Goal: Navigation & Orientation: Find specific page/section

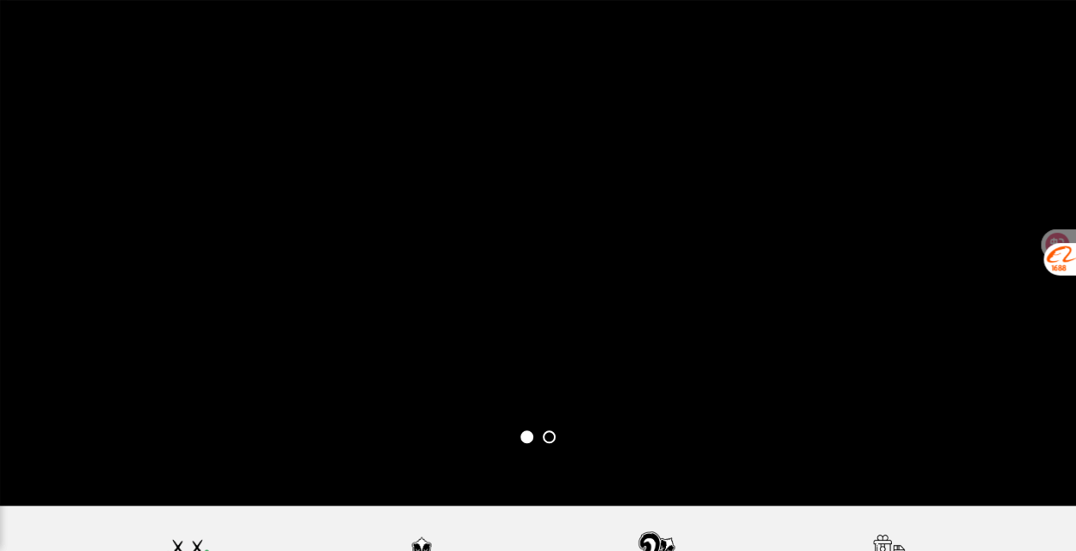
scroll to position [3834, 0]
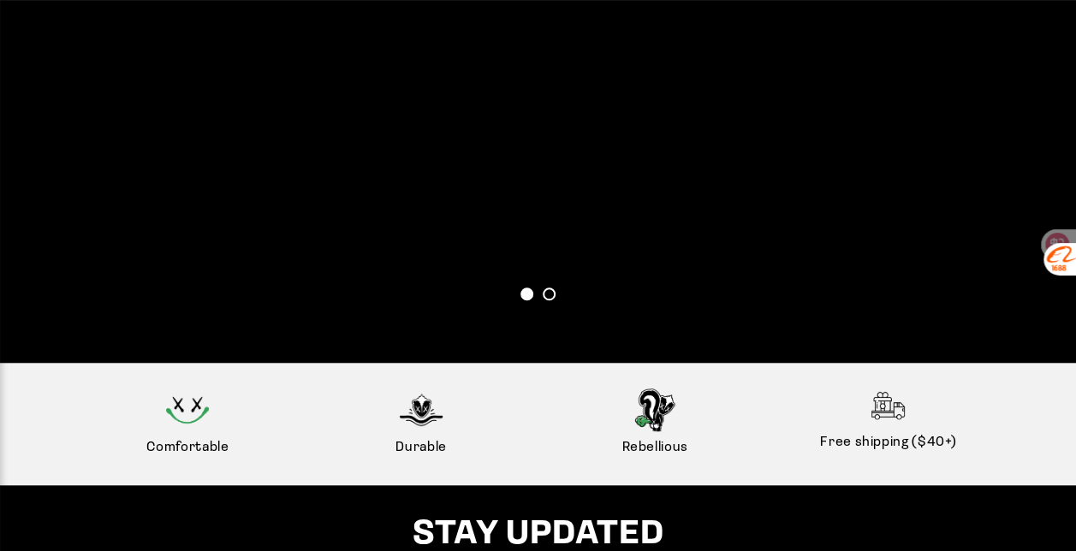
click at [553, 300] on span at bounding box center [549, 294] width 13 height 13
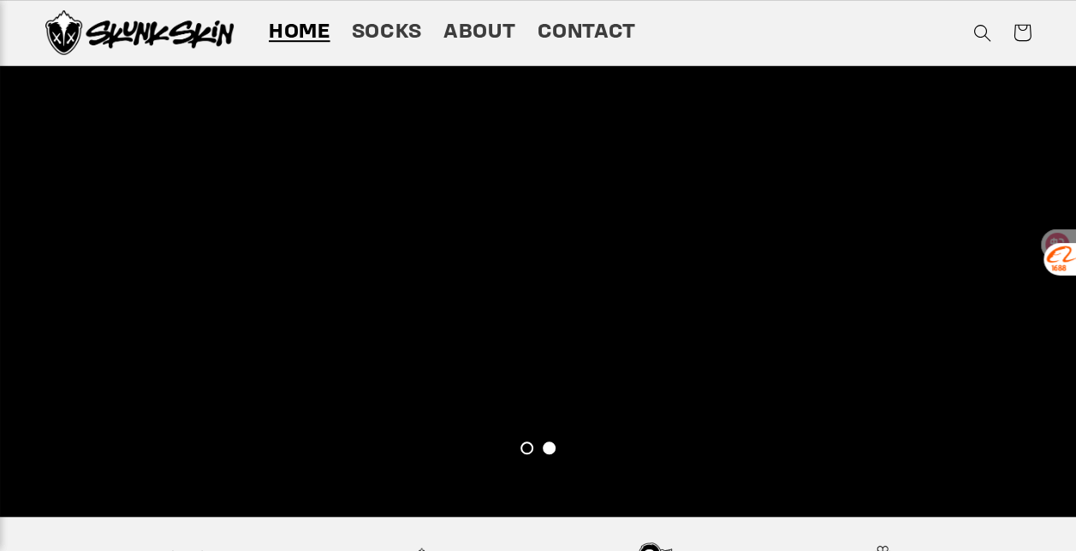
scroll to position [3577, 0]
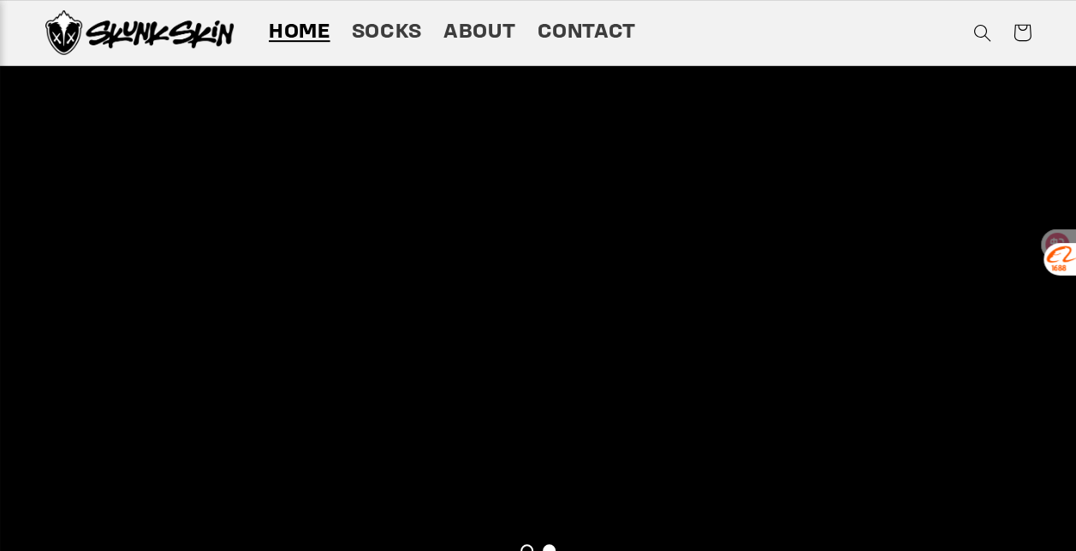
click at [623, 541] on div at bounding box center [538, 268] width 986 height 545
click at [658, 541] on div at bounding box center [538, 268] width 986 height 545
click at [437, 533] on div at bounding box center [538, 268] width 986 height 545
click at [435, 534] on div at bounding box center [538, 268] width 986 height 545
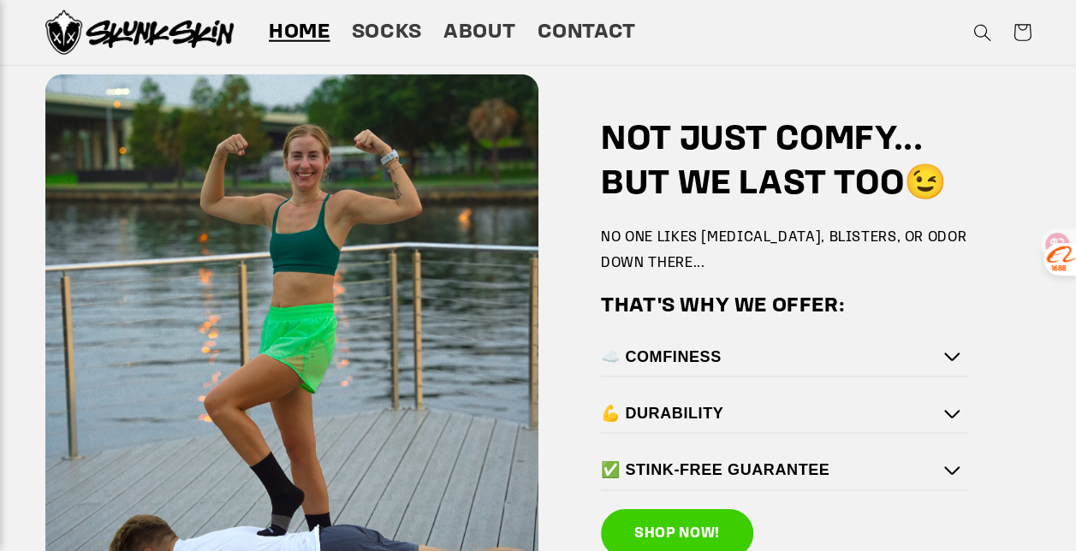
scroll to position [2490, 0]
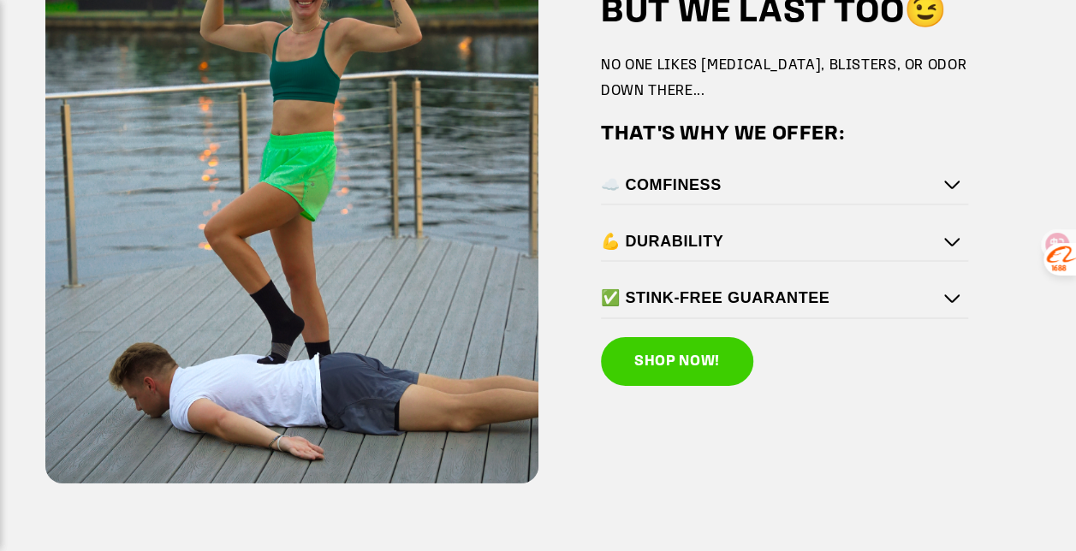
click at [815, 311] on div "✅ STINK-FREE GUARANTEE" at bounding box center [784, 299] width 367 height 38
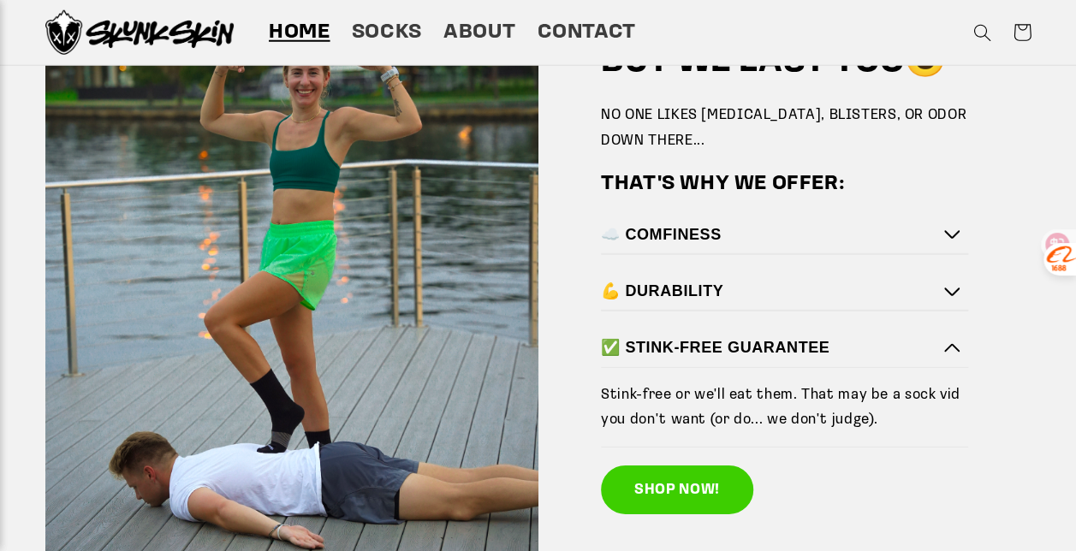
scroll to position [2318, 0]
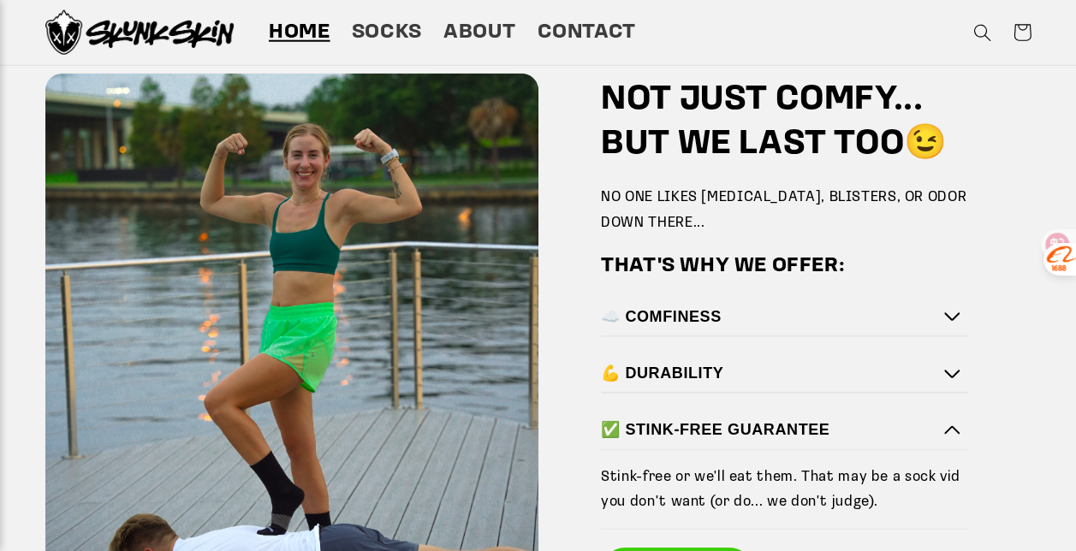
click at [756, 325] on h4 "☁️ COMFINESS" at bounding box center [780, 317] width 359 height 20
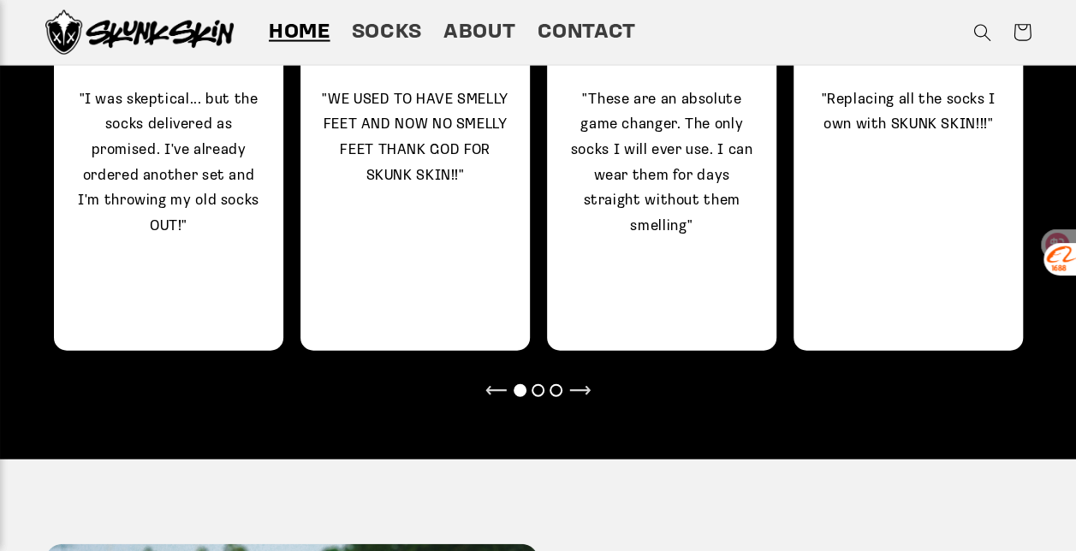
scroll to position [1719, 0]
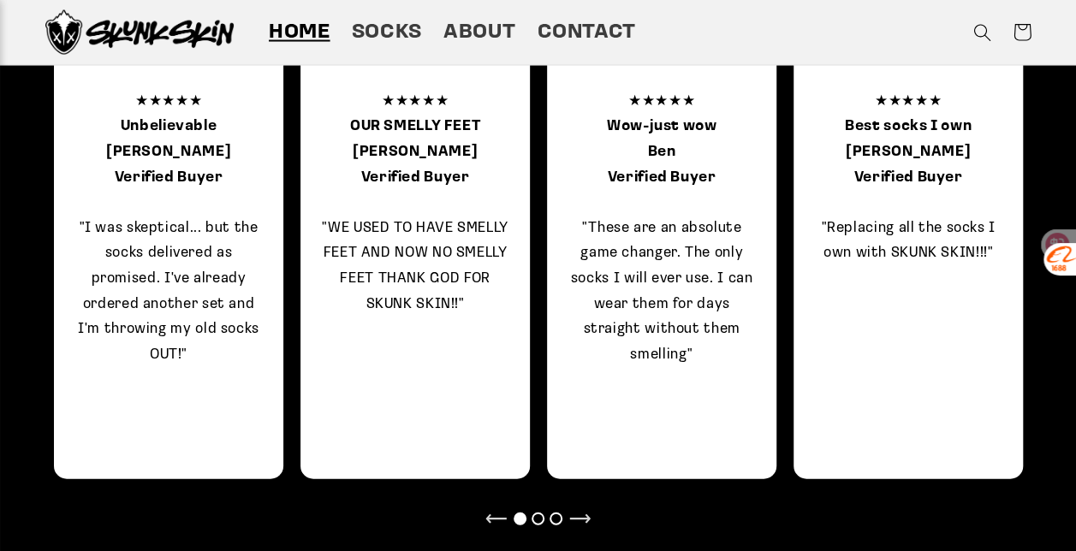
click at [539, 519] on div at bounding box center [538, 519] width 13 height 13
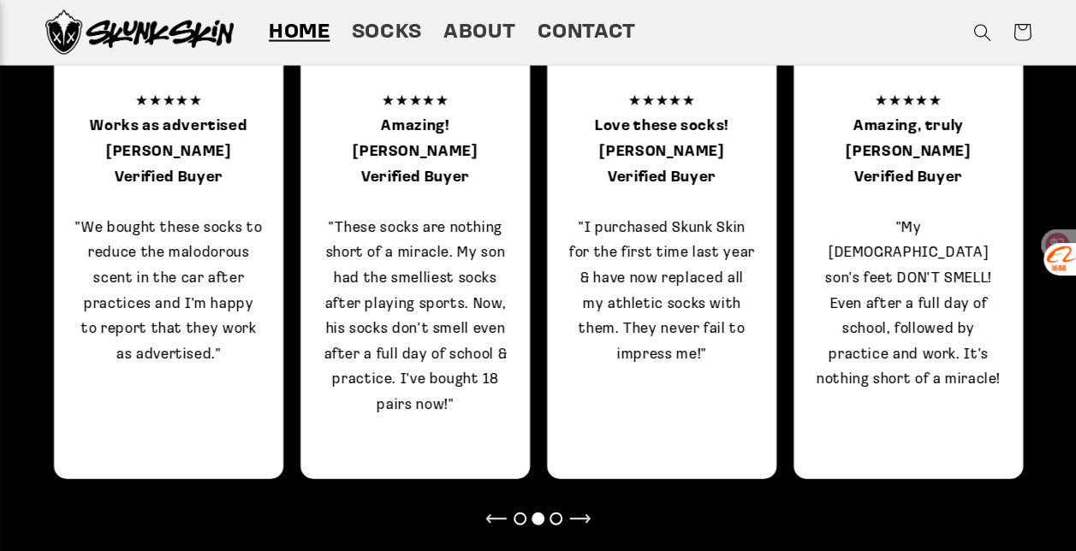
click at [558, 518] on div at bounding box center [556, 519] width 13 height 13
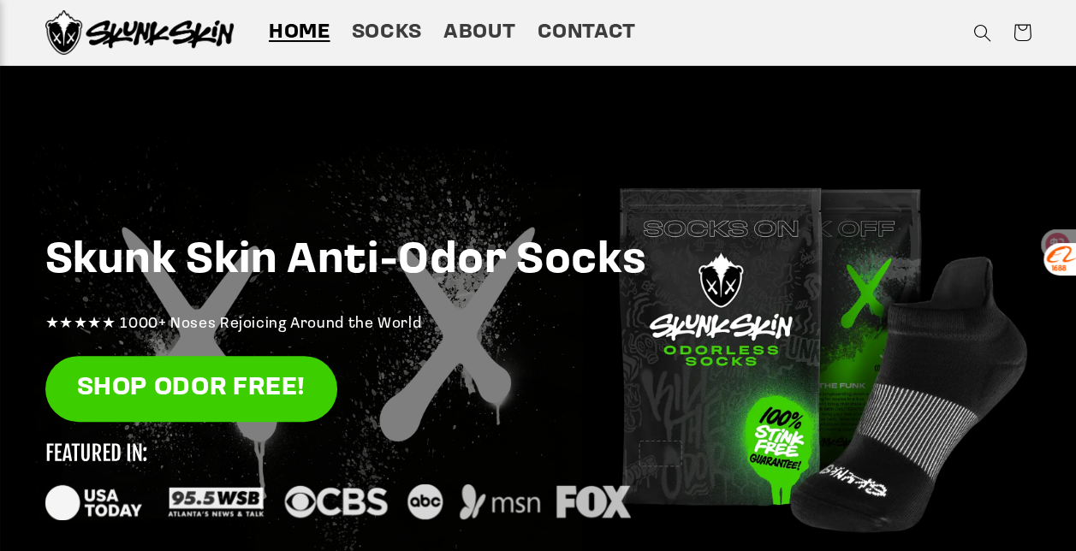
scroll to position [0, 0]
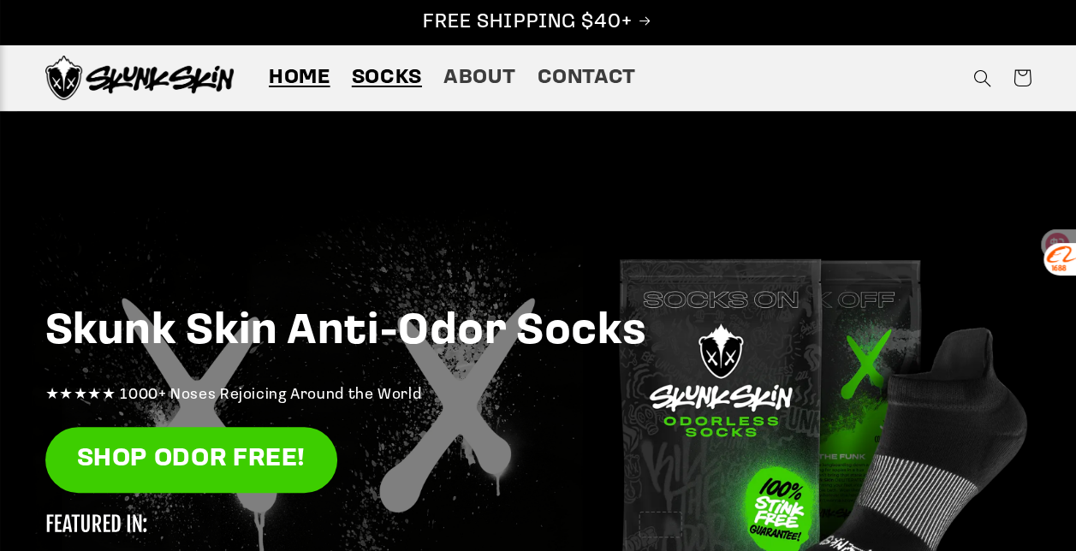
click at [393, 80] on span "Socks" at bounding box center [387, 78] width 70 height 27
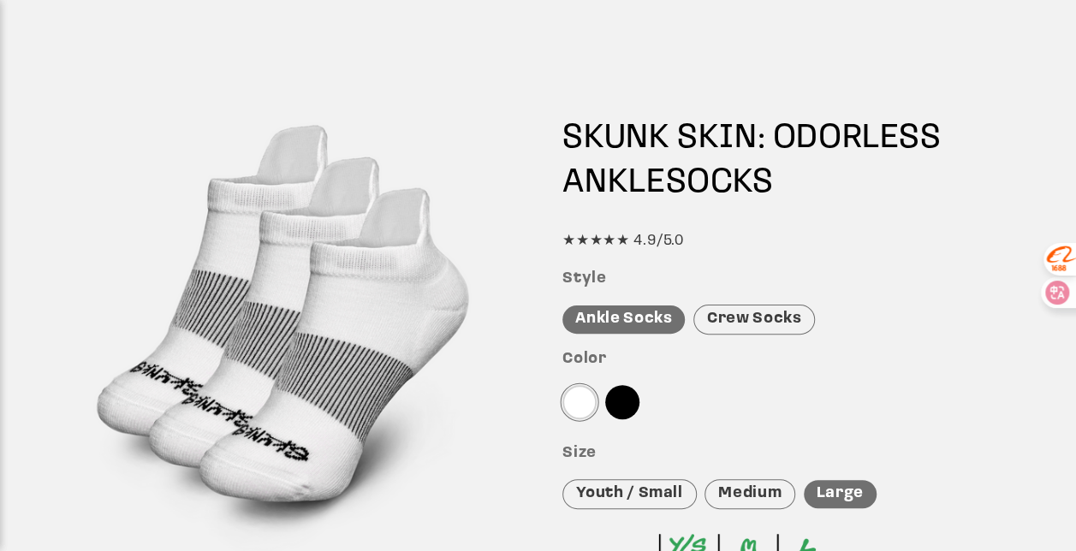
scroll to position [171, 0]
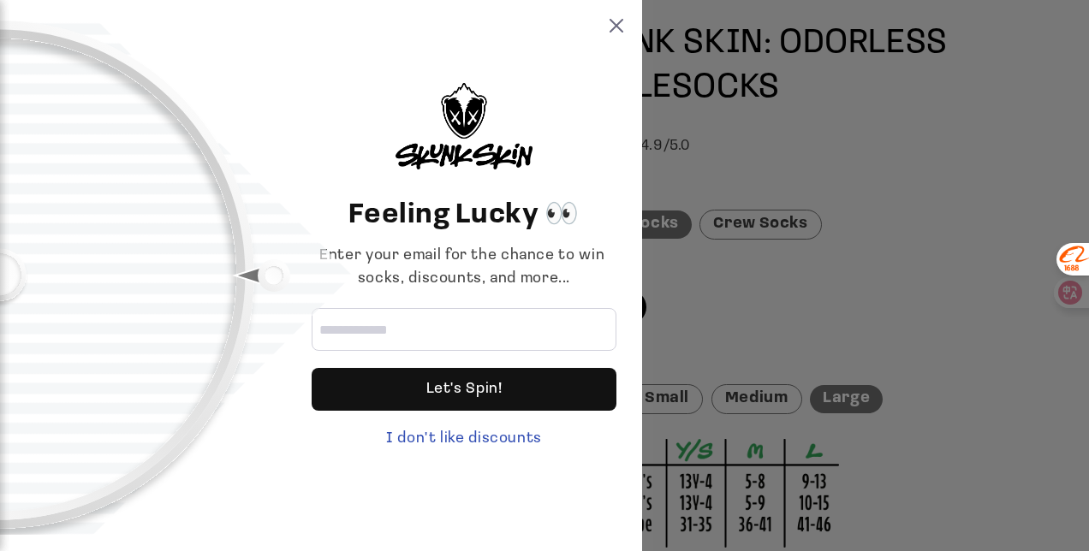
click at [763, 306] on div "Feeling Lucky 👀 Enter your email for the chance to win socks, discounts, and mo…" at bounding box center [544, 275] width 1089 height 551
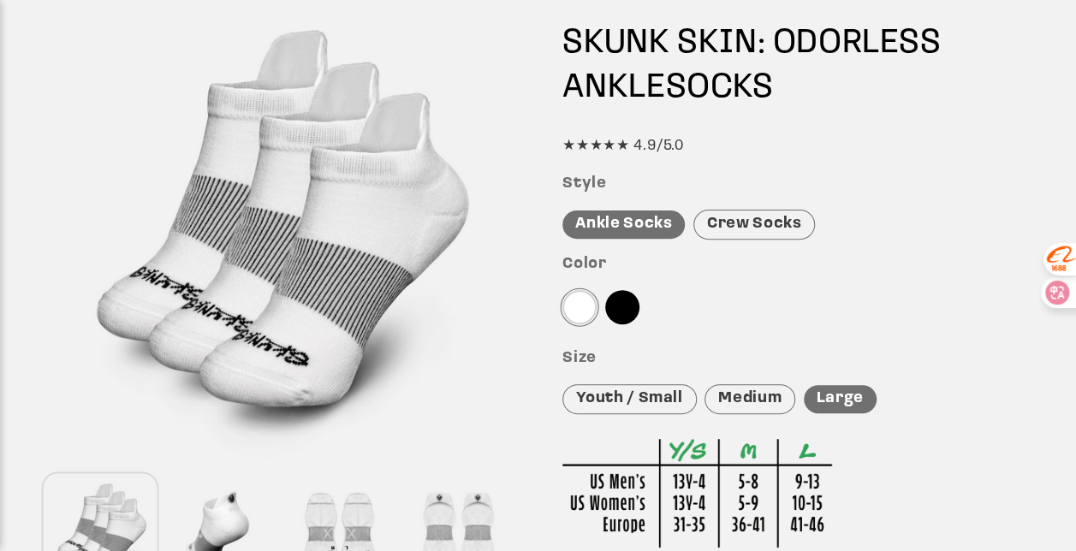
click at [743, 401] on div "Medium" at bounding box center [750, 399] width 91 height 30
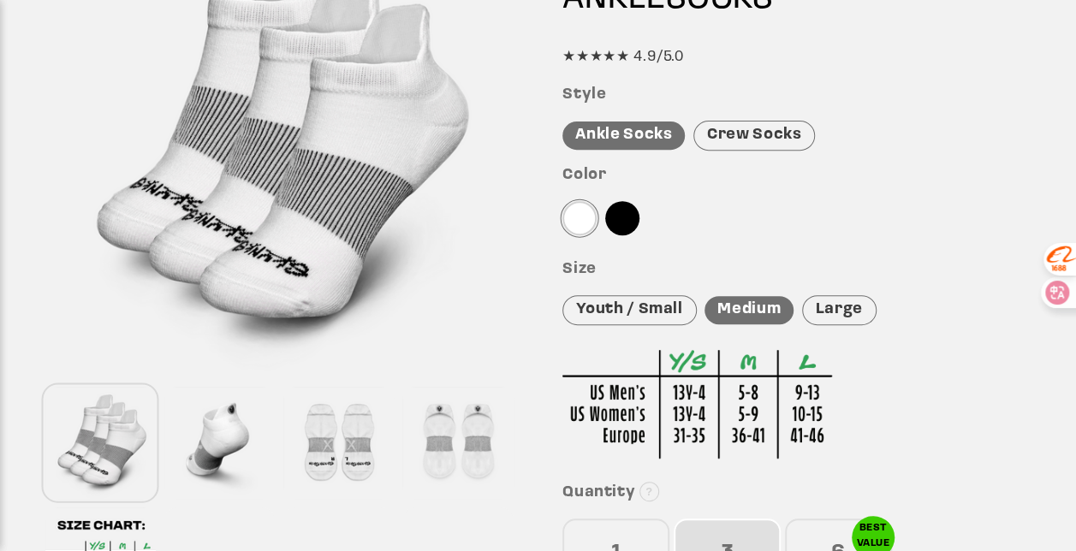
scroll to position [428, 0]
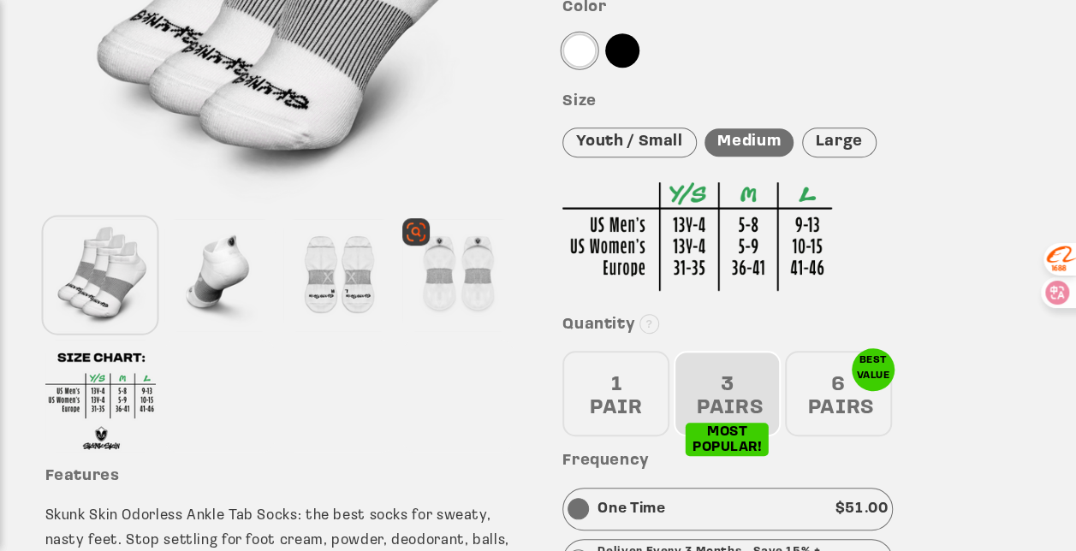
click at [434, 257] on div at bounding box center [457, 275] width 110 height 112
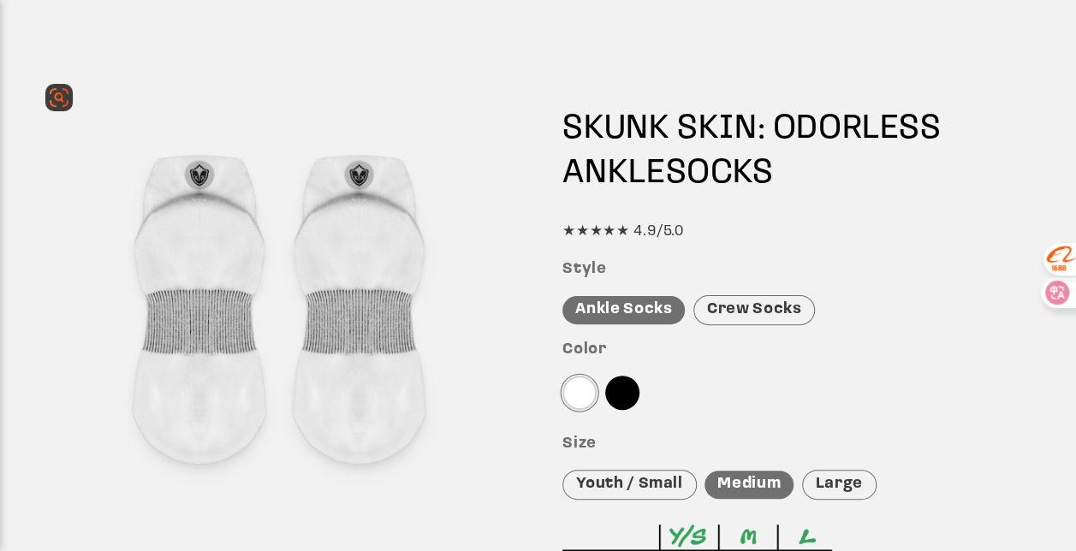
scroll to position [342, 0]
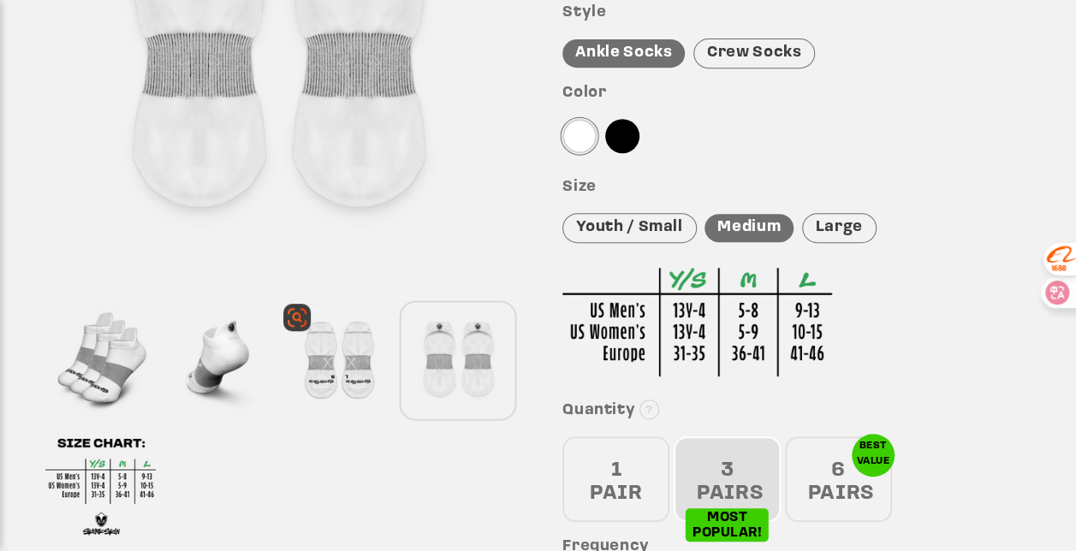
click at [368, 337] on div at bounding box center [338, 361] width 110 height 112
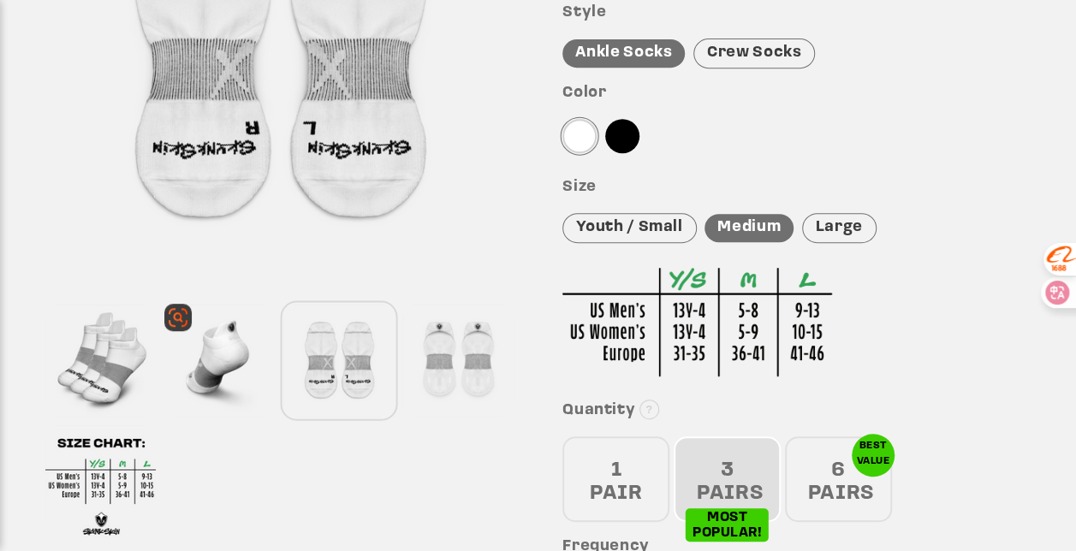
click at [228, 351] on div at bounding box center [219, 361] width 110 height 112
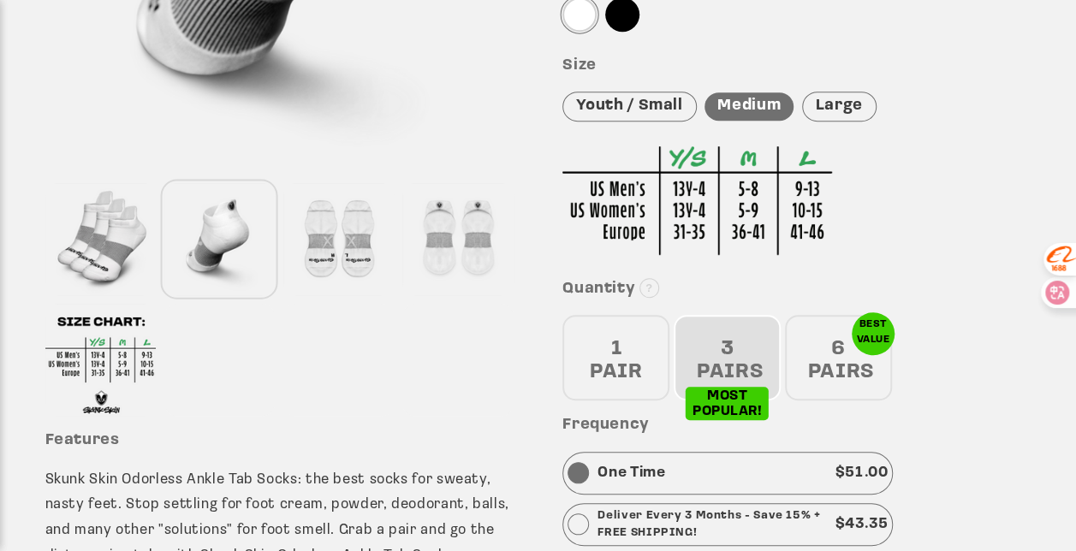
scroll to position [514, 0]
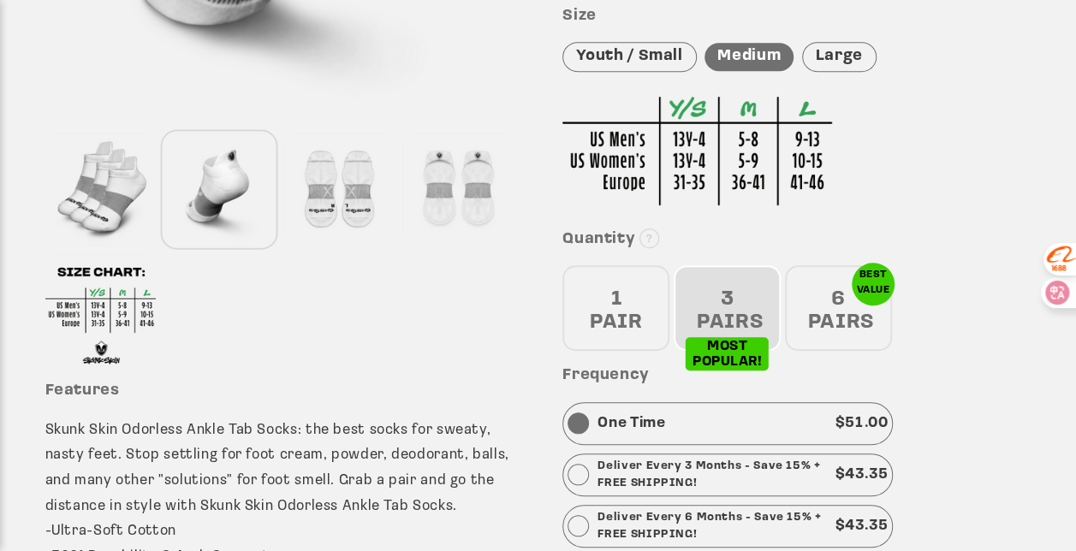
click at [630, 299] on div "1 PAIR" at bounding box center [615, 308] width 107 height 86
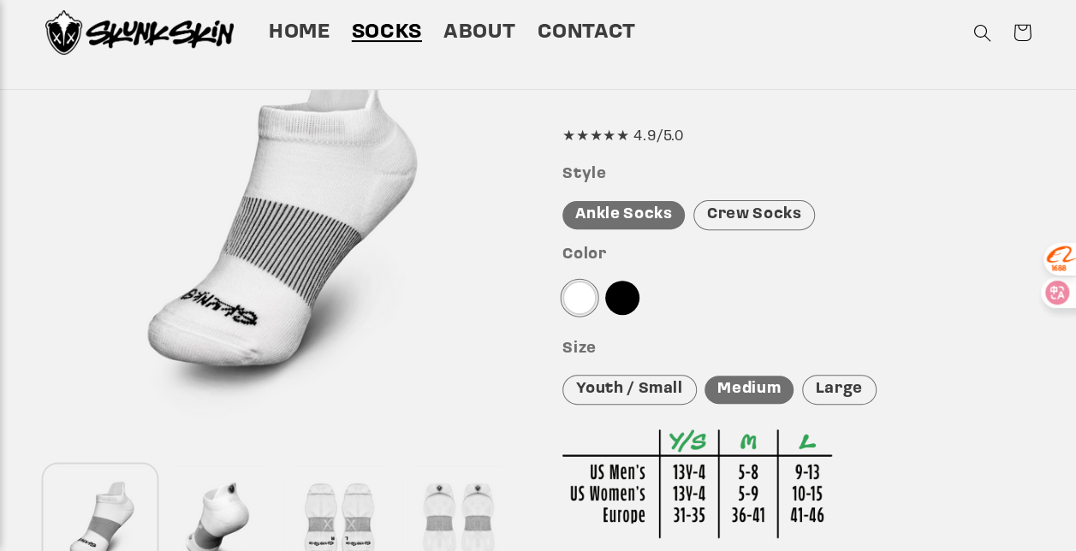
scroll to position [0, 0]
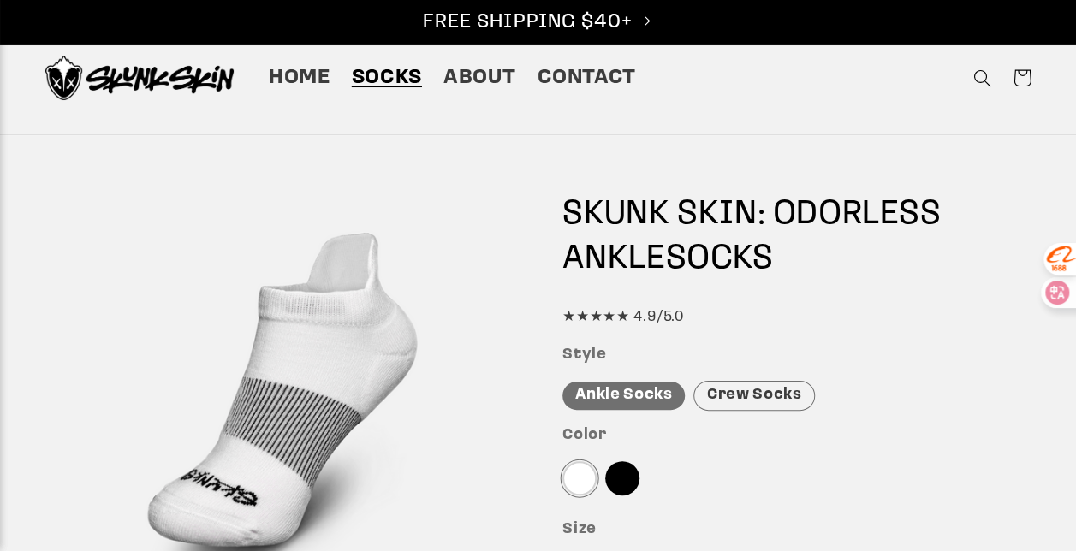
click at [921, 303] on div "SKUNK SKIN: ODORLESS ANKLE SOCKS ★★★★★ 4.9/5.0" at bounding box center [796, 261] width 468 height 137
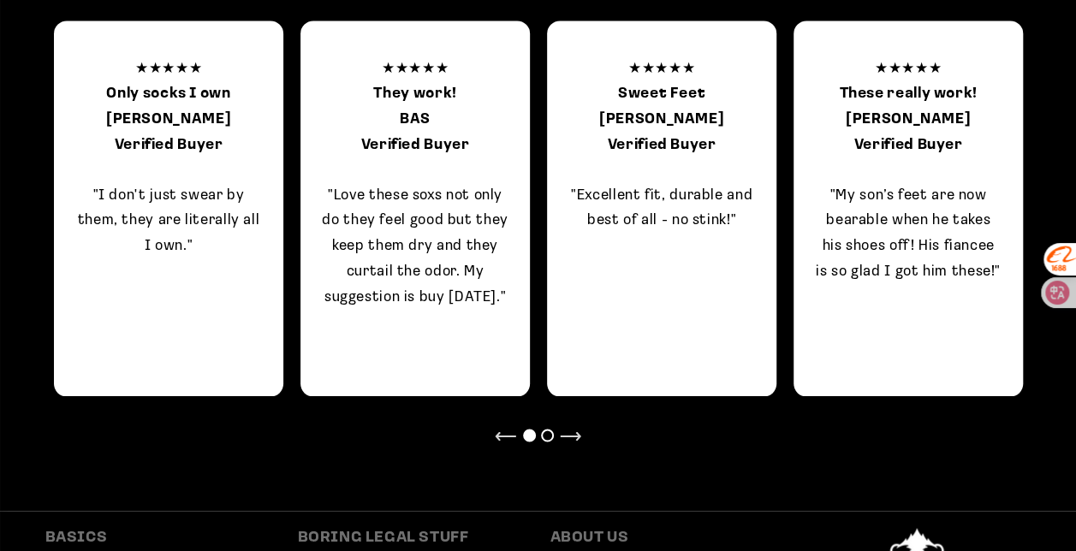
scroll to position [1400, 0]
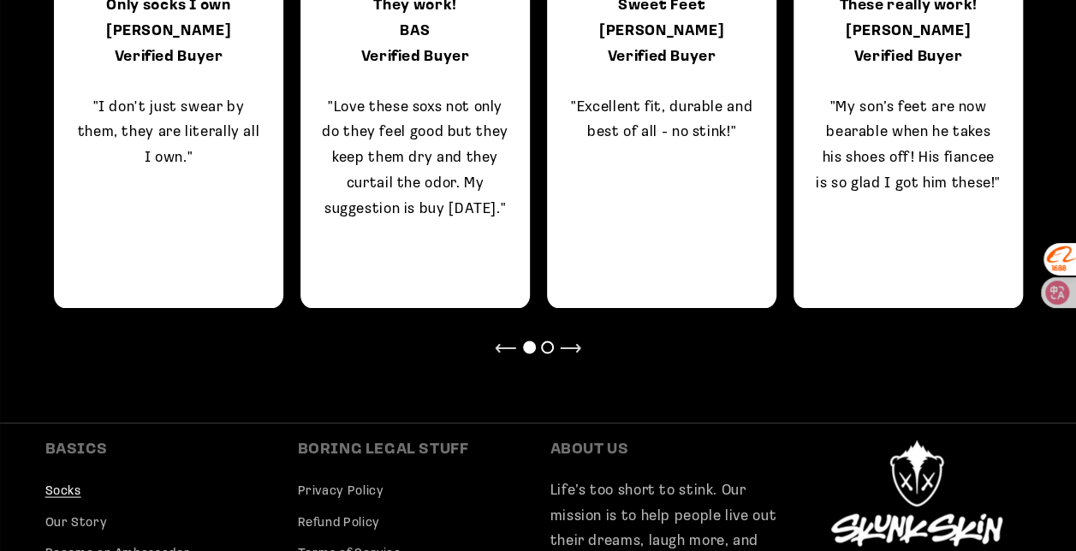
click at [552, 340] on div at bounding box center [539, 350] width 36 height 26
click at [550, 345] on div at bounding box center [547, 347] width 13 height 13
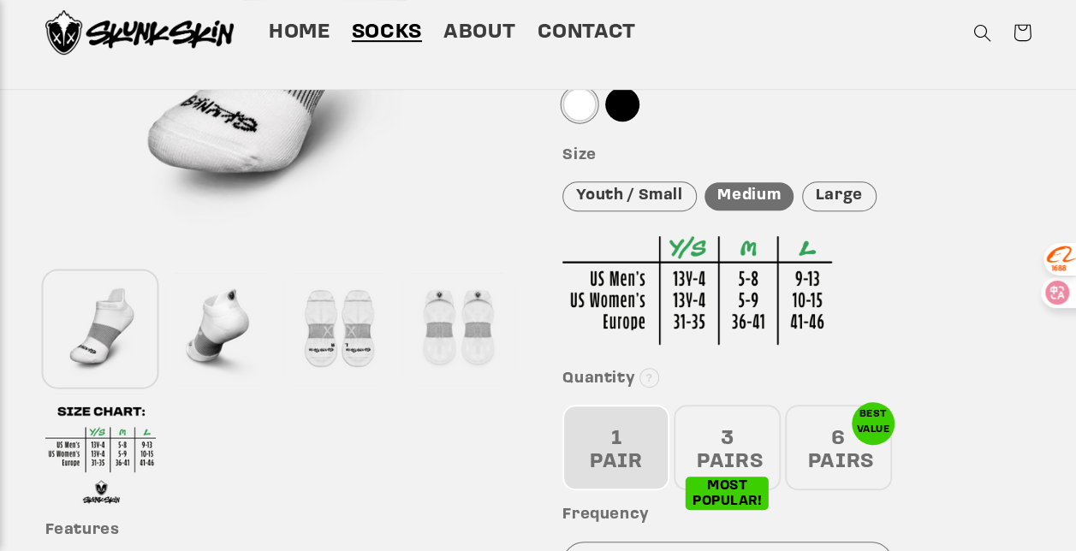
scroll to position [372, 0]
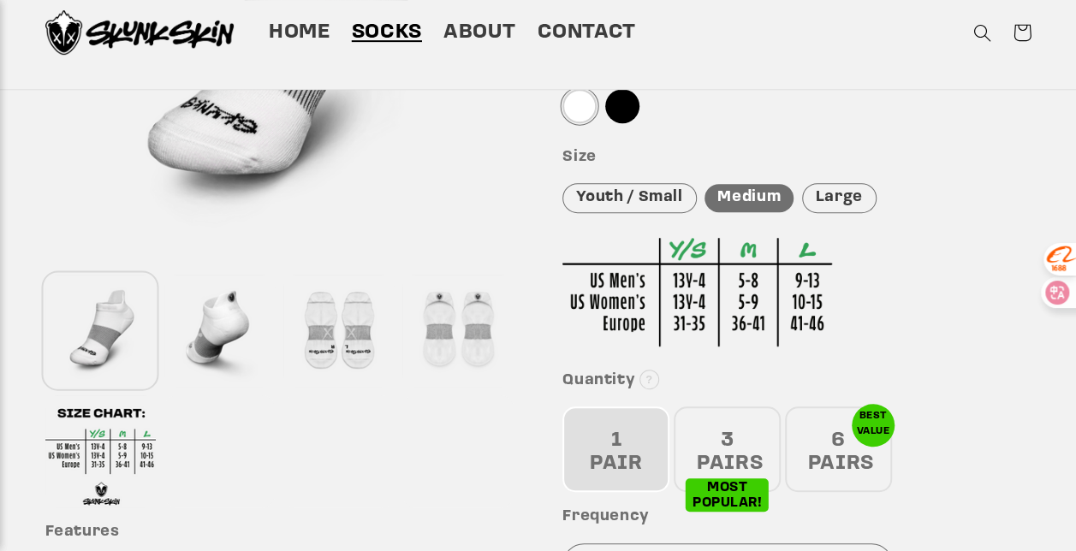
drag, startPoint x: 953, startPoint y: 200, endPoint x: 917, endPoint y: 156, distance: 57.2
click at [947, 199] on div "Size Youth / Small Medium Large" at bounding box center [796, 180] width 468 height 65
click at [1017, 310] on div at bounding box center [796, 284] width 468 height 143
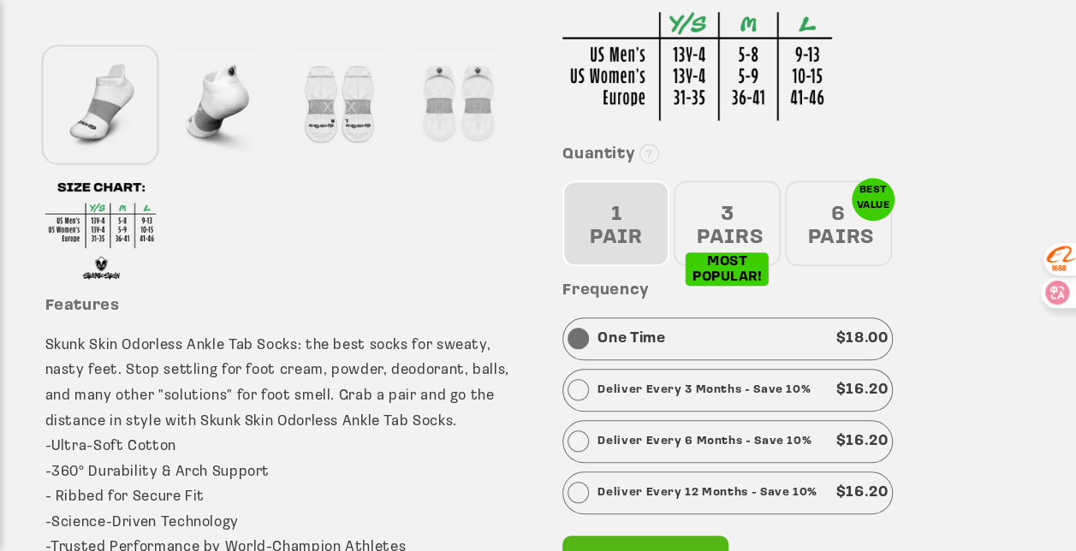
scroll to position [800, 0]
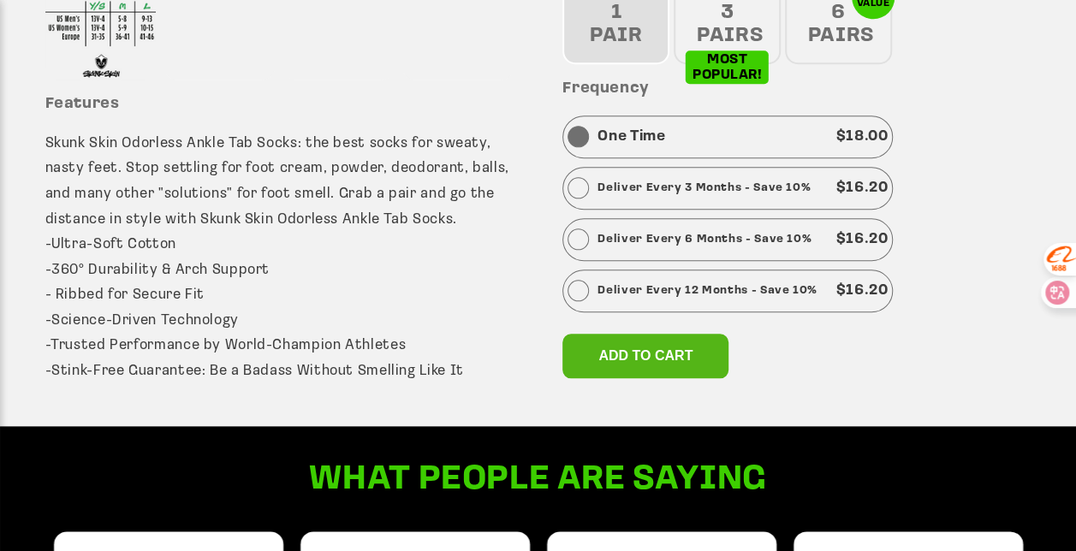
click at [488, 160] on p "Skunk Skin Odorless Ankle Tab Socks: the best socks for sweaty, nasty feet. Sto…" at bounding box center [279, 257] width 468 height 253
click at [481, 162] on p "Skunk Skin Odorless Ankle Tab Socks: the best socks for sweaty, nasty feet. Sto…" at bounding box center [279, 257] width 468 height 253
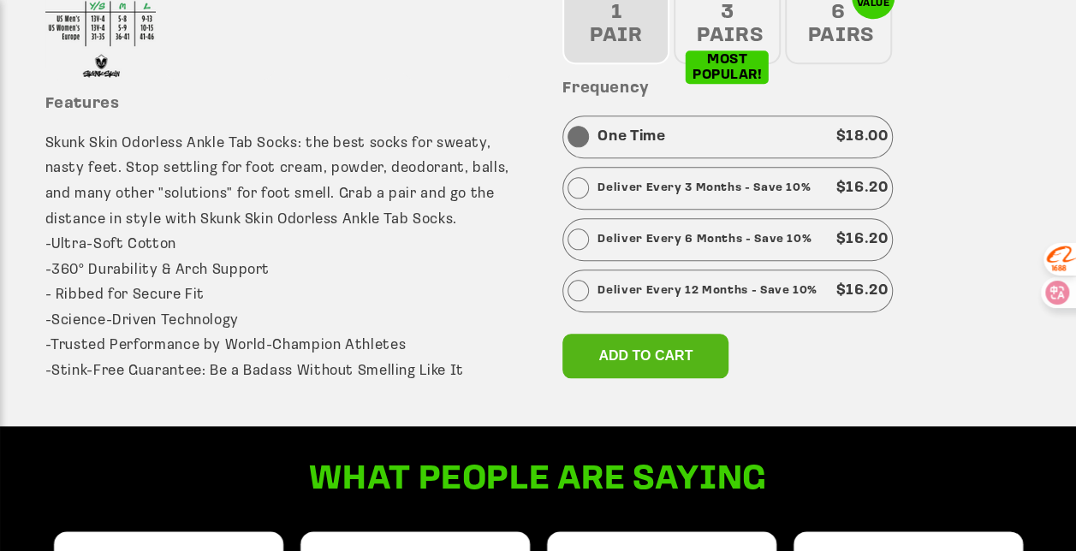
drag, startPoint x: 472, startPoint y: 203, endPoint x: 445, endPoint y: 217, distance: 30.3
click at [445, 217] on p "Skunk Skin Odorless Ankle Tab Socks: the best socks for sweaty, nasty feet. Sto…" at bounding box center [279, 257] width 468 height 253
drag, startPoint x: 445, startPoint y: 217, endPoint x: 397, endPoint y: 214, distance: 48.1
click at [397, 214] on p "Skunk Skin Odorless Ankle Tab Socks: the best socks for sweaty, nasty feet. Sto…" at bounding box center [279, 257] width 468 height 253
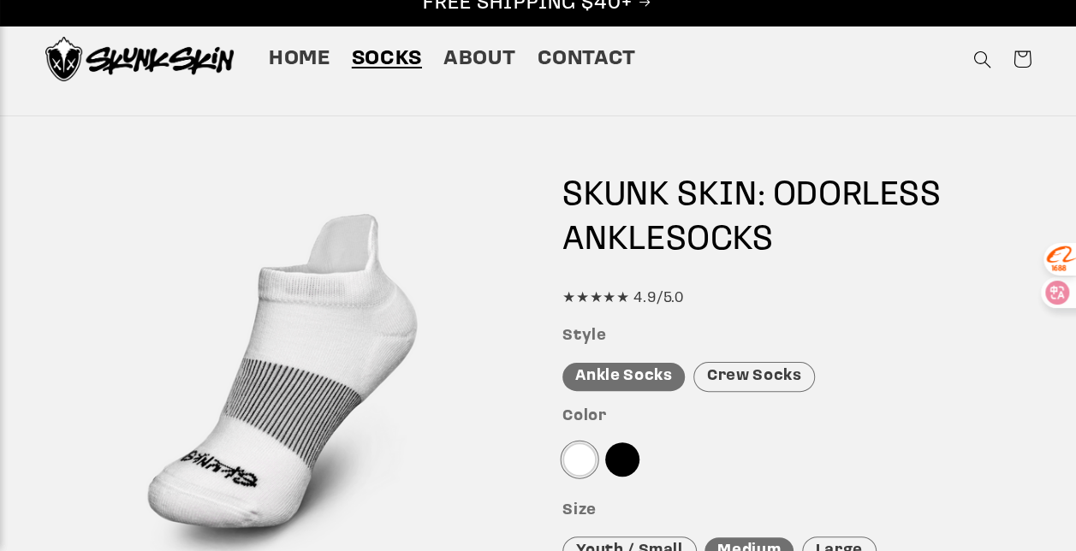
scroll to position [0, 0]
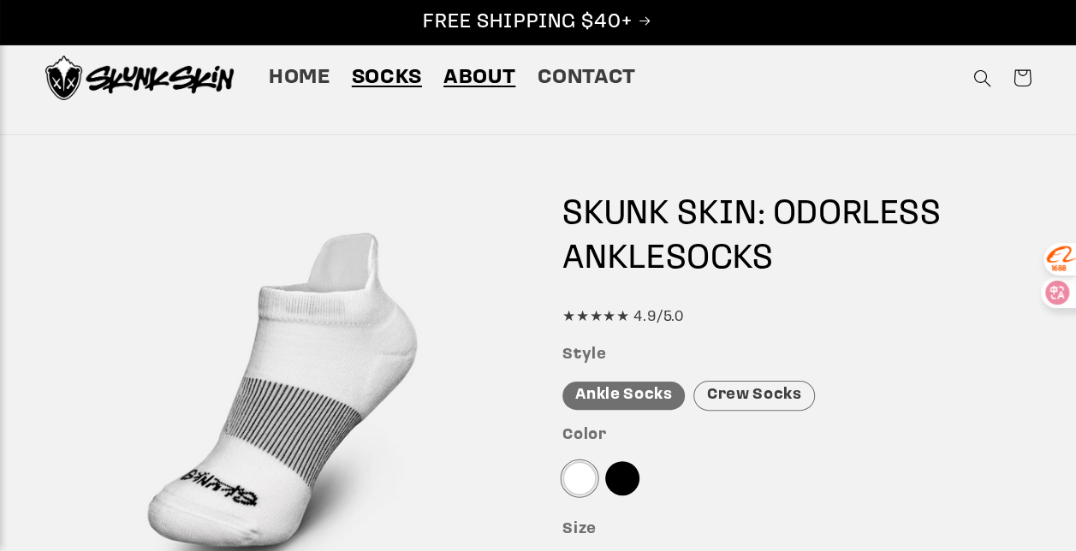
click at [515, 91] on span "About" at bounding box center [479, 78] width 72 height 27
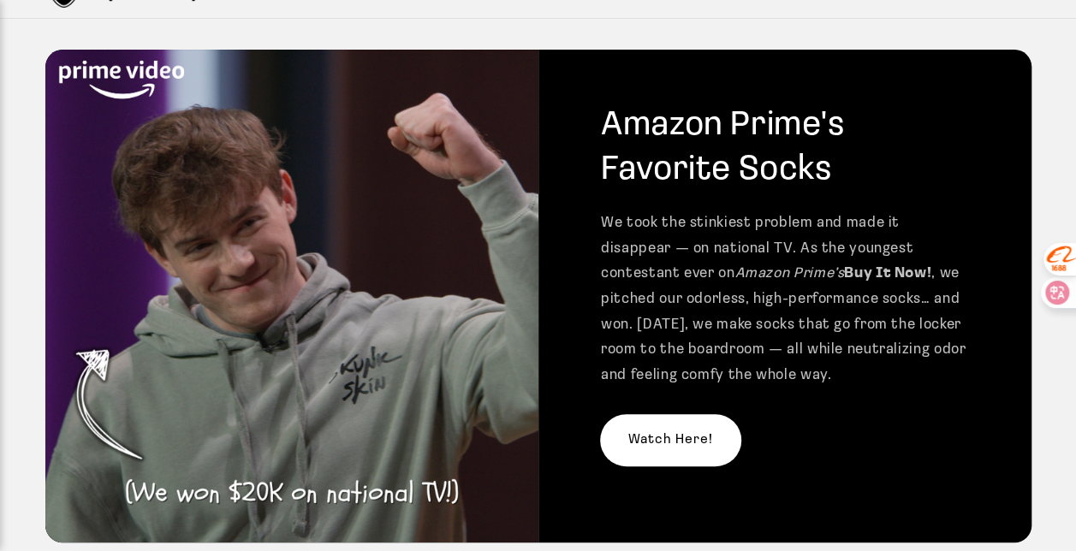
click at [622, 415] on link "Watch Here!" at bounding box center [671, 440] width 140 height 51
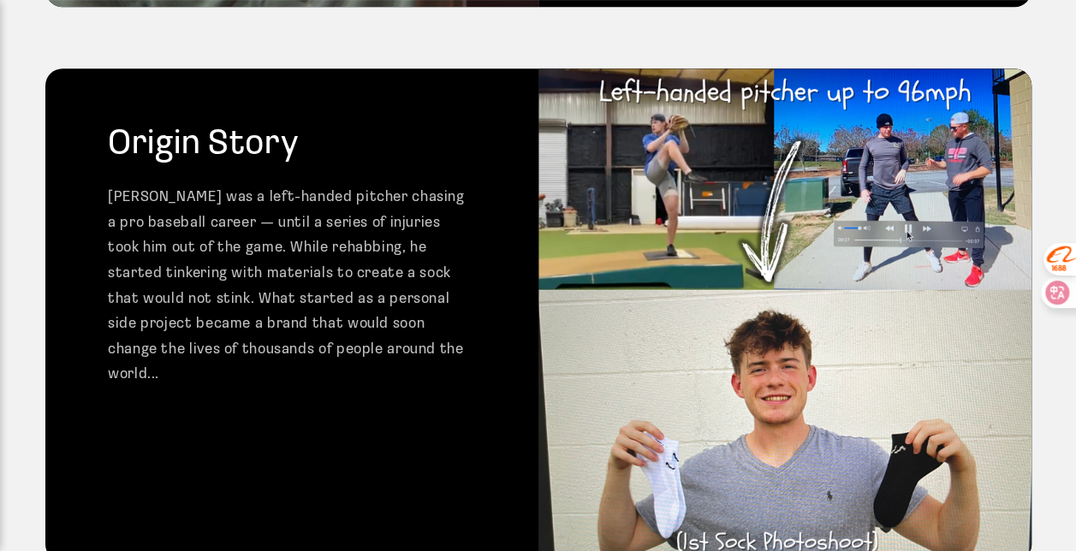
scroll to position [629, 0]
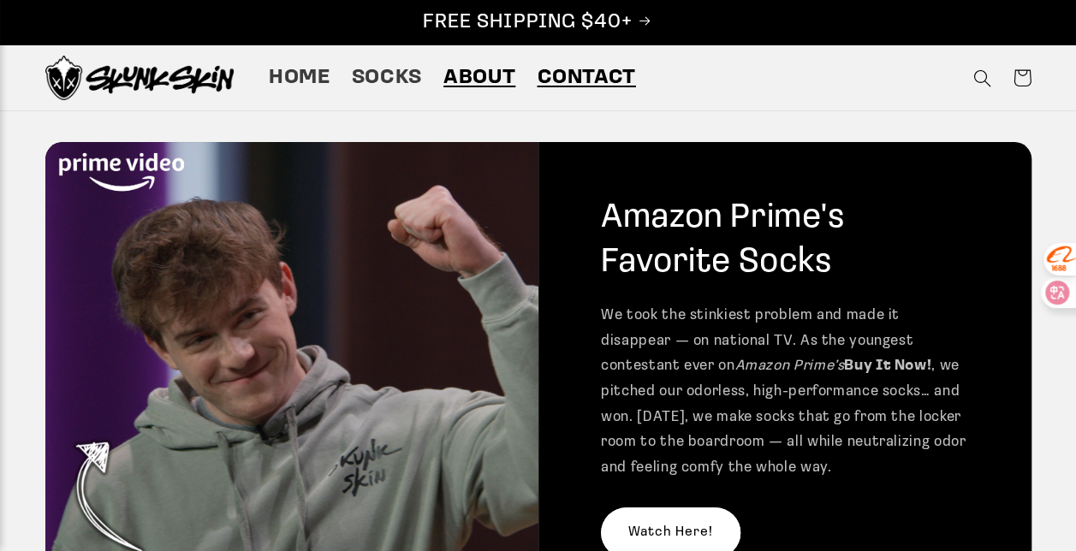
click at [586, 65] on span "Contact" at bounding box center [586, 78] width 98 height 27
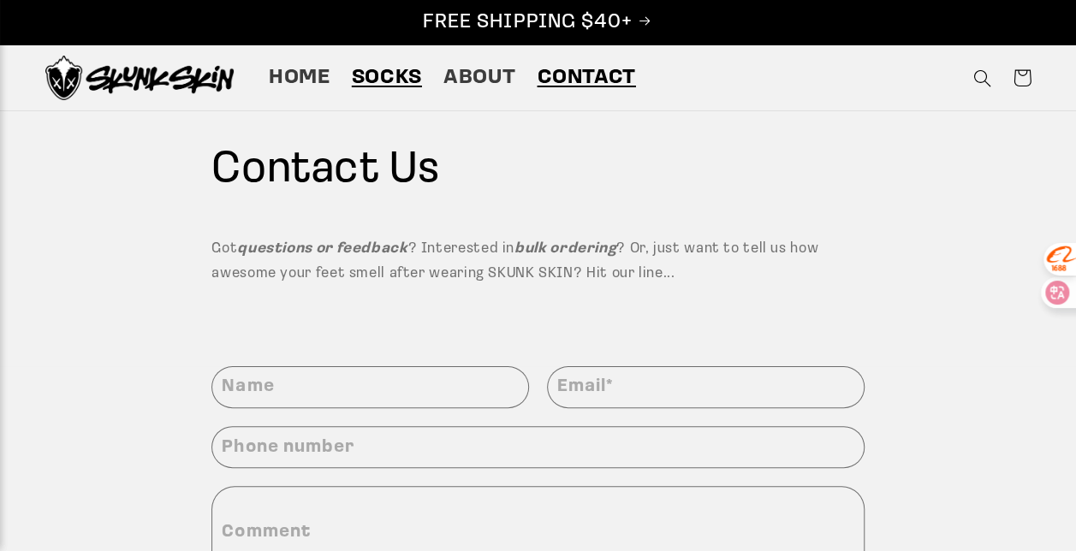
click at [368, 82] on span "Socks" at bounding box center [387, 78] width 70 height 27
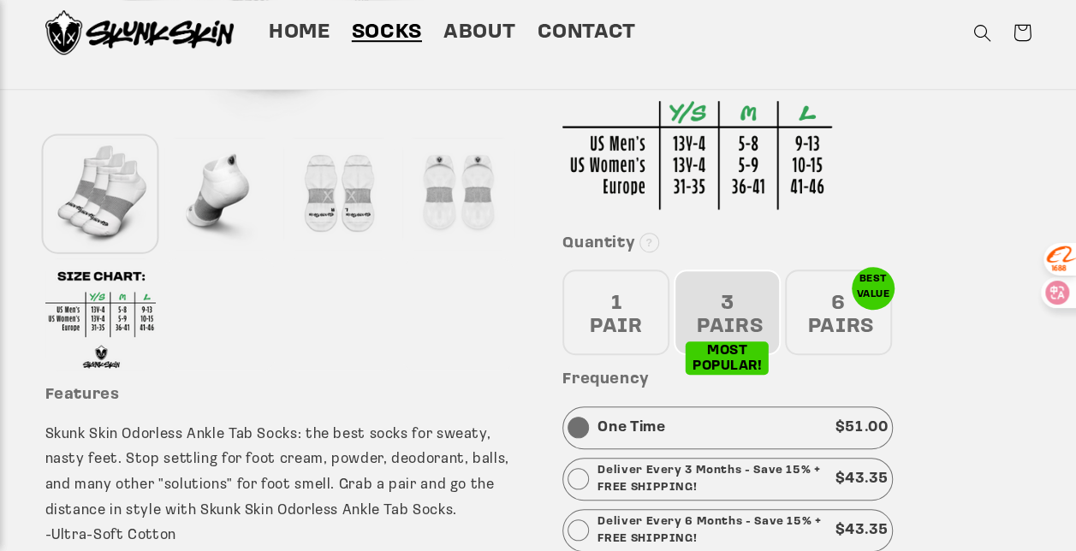
scroll to position [441, 0]
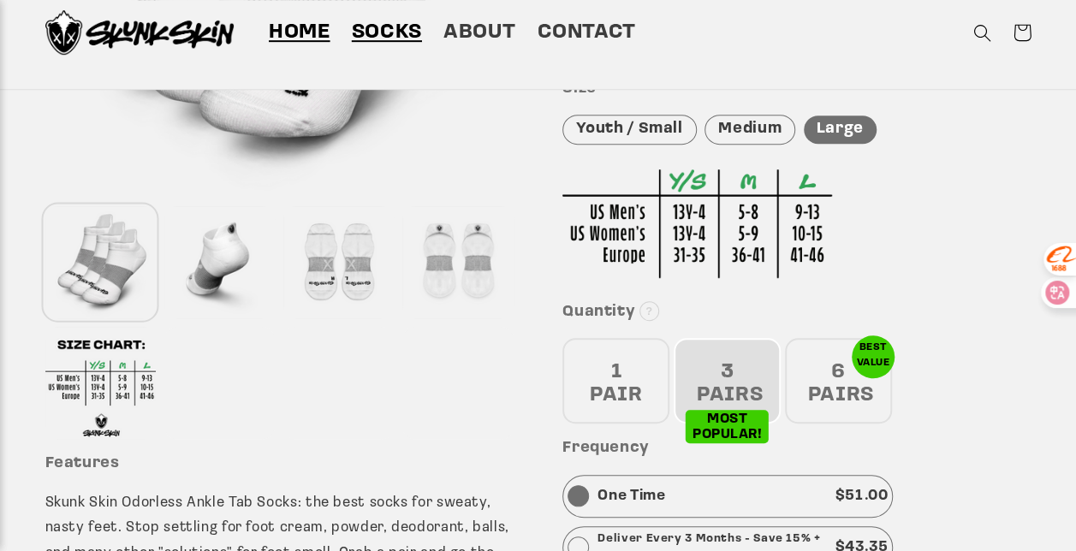
click at [302, 20] on span "Home" at bounding box center [300, 33] width 62 height 27
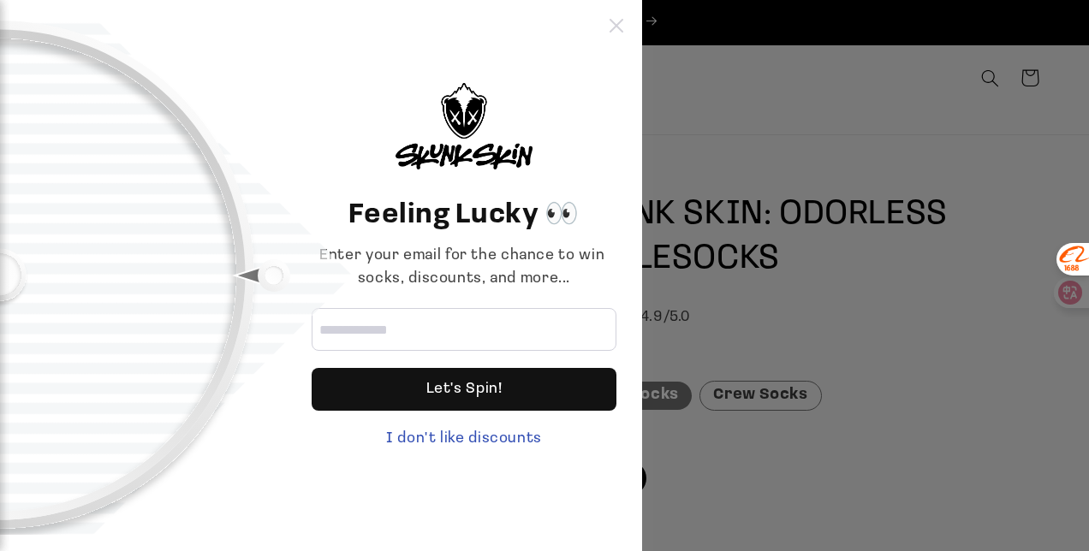
click at [616, 28] on icon at bounding box center [617, 26] width 14 height 14
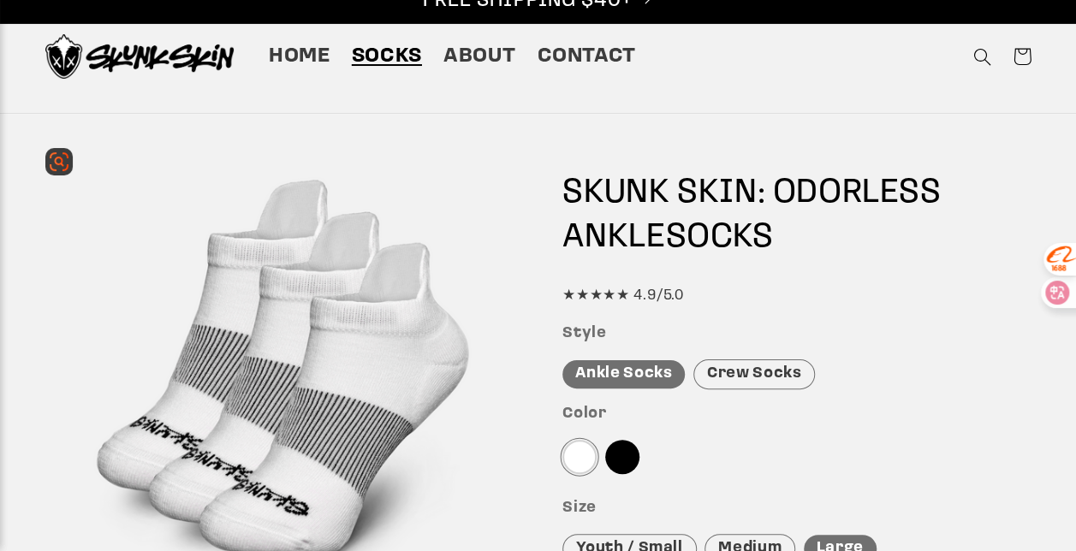
scroll to position [21, 0]
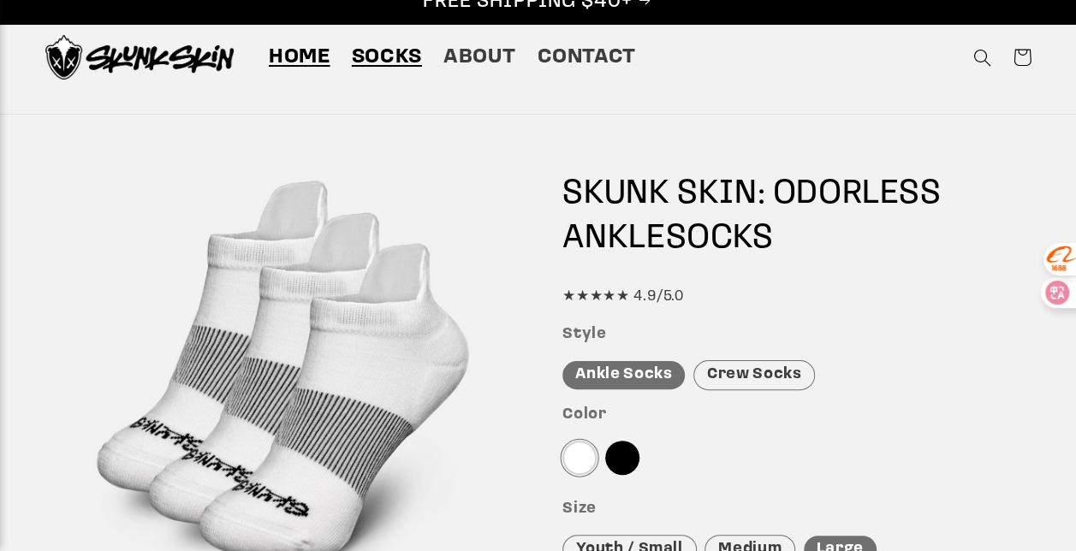
click at [315, 66] on span "Home" at bounding box center [300, 58] width 62 height 27
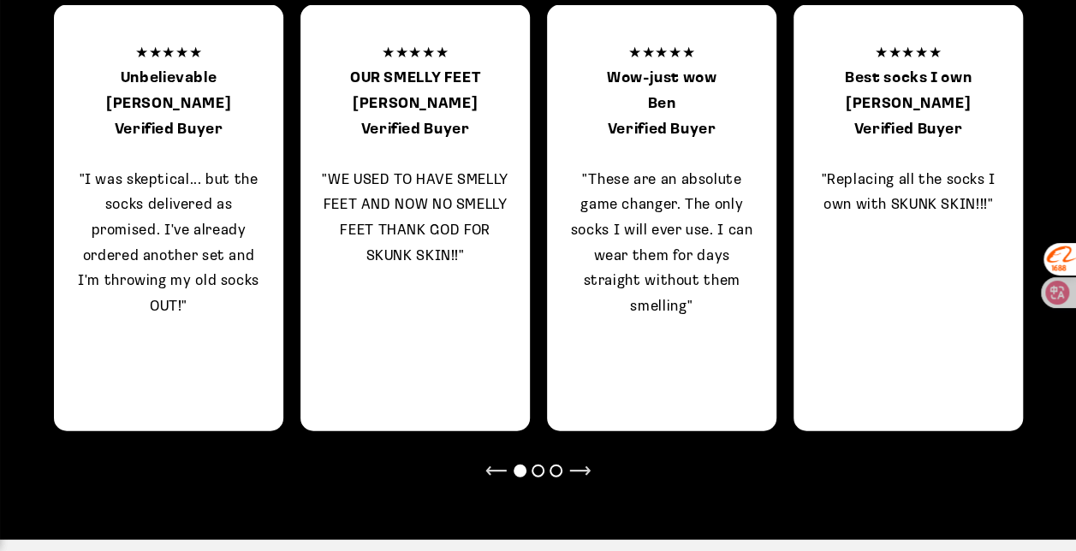
scroll to position [1768, 0]
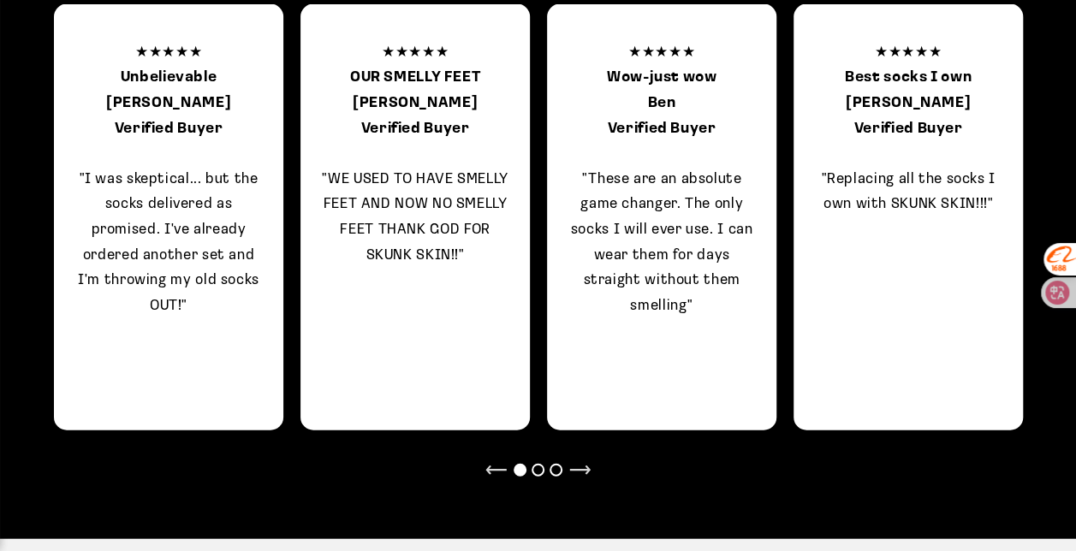
click at [537, 468] on div at bounding box center [538, 470] width 13 height 13
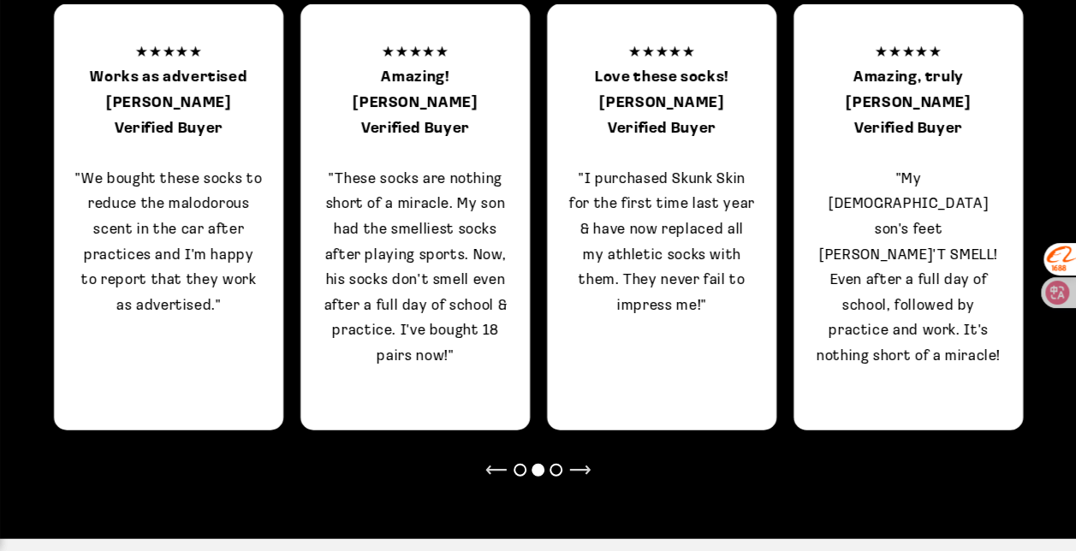
click at [556, 465] on div at bounding box center [556, 470] width 13 height 13
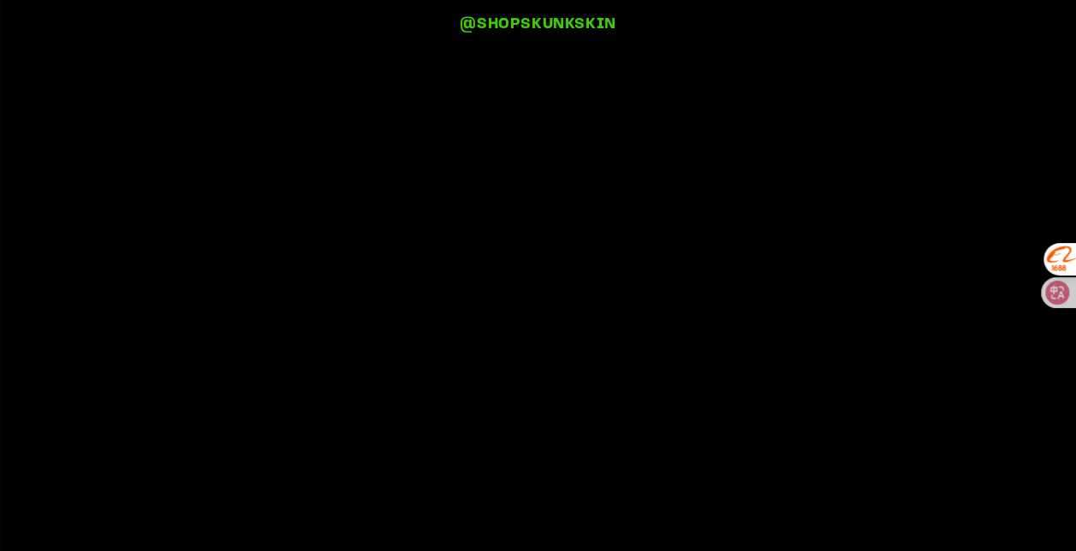
scroll to position [3607, 0]
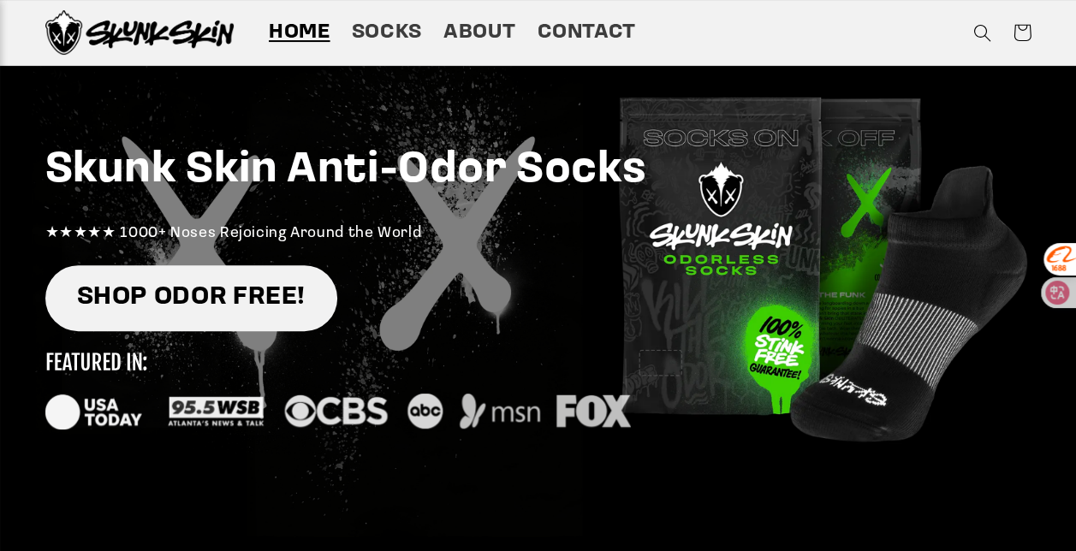
scroll to position [160, 0]
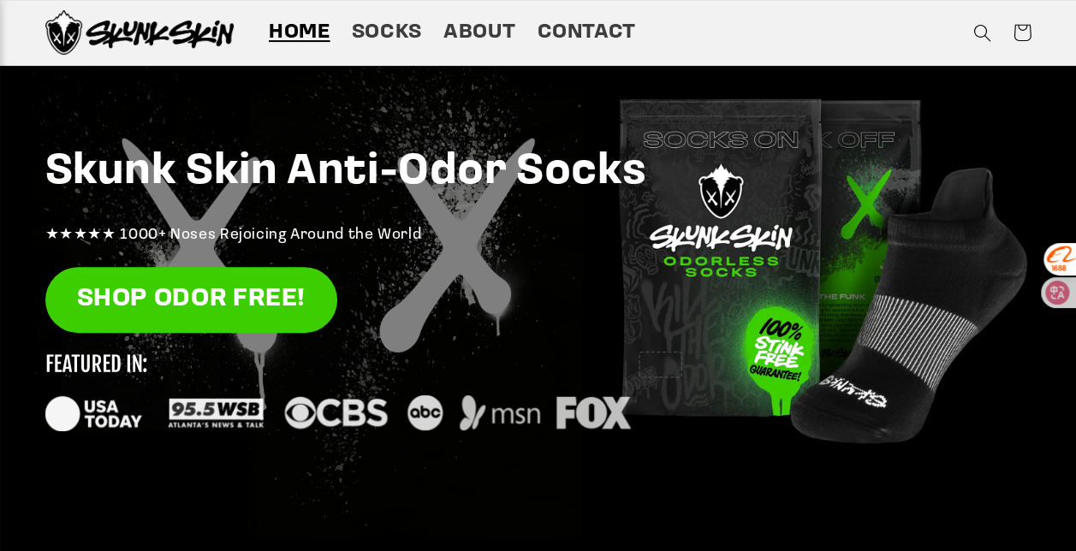
click at [0, 264] on html "Feeling Lucky 👀 Enter your email for the chance to win socks, discounts, and mo…" at bounding box center [538, 115] width 1076 height 551
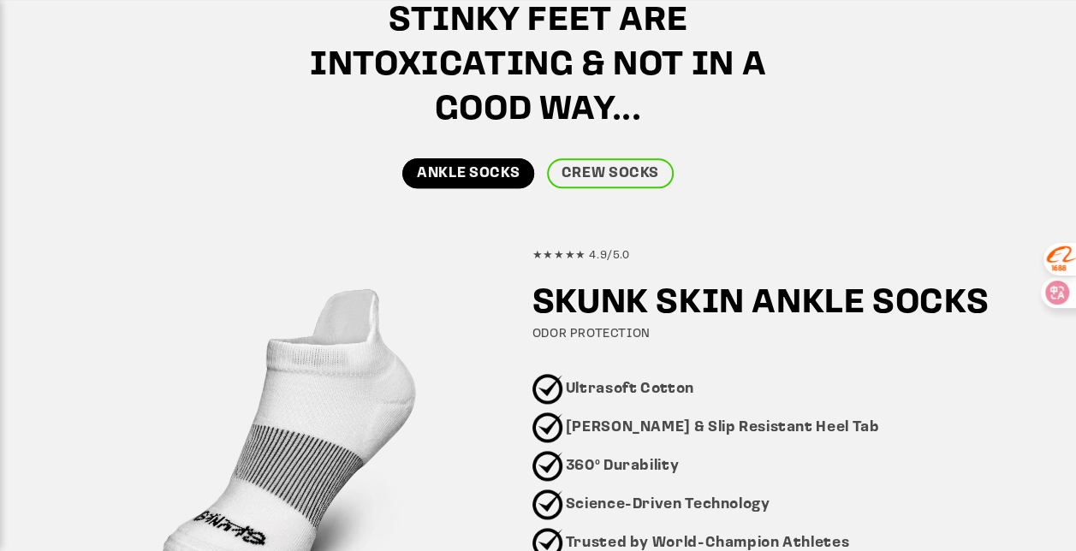
scroll to position [869, 0]
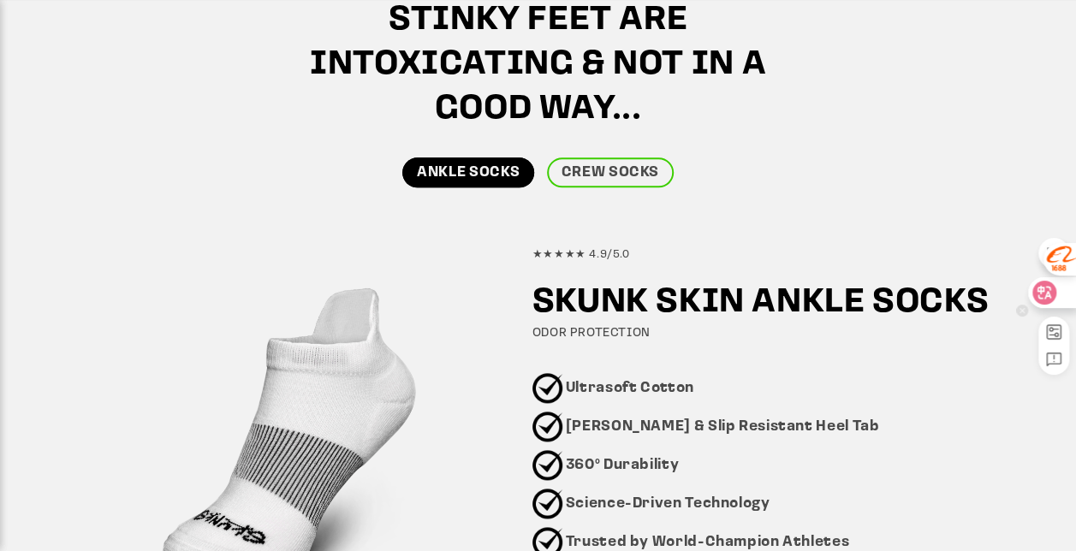
click at [1048, 305] on div at bounding box center [1051, 292] width 46 height 31
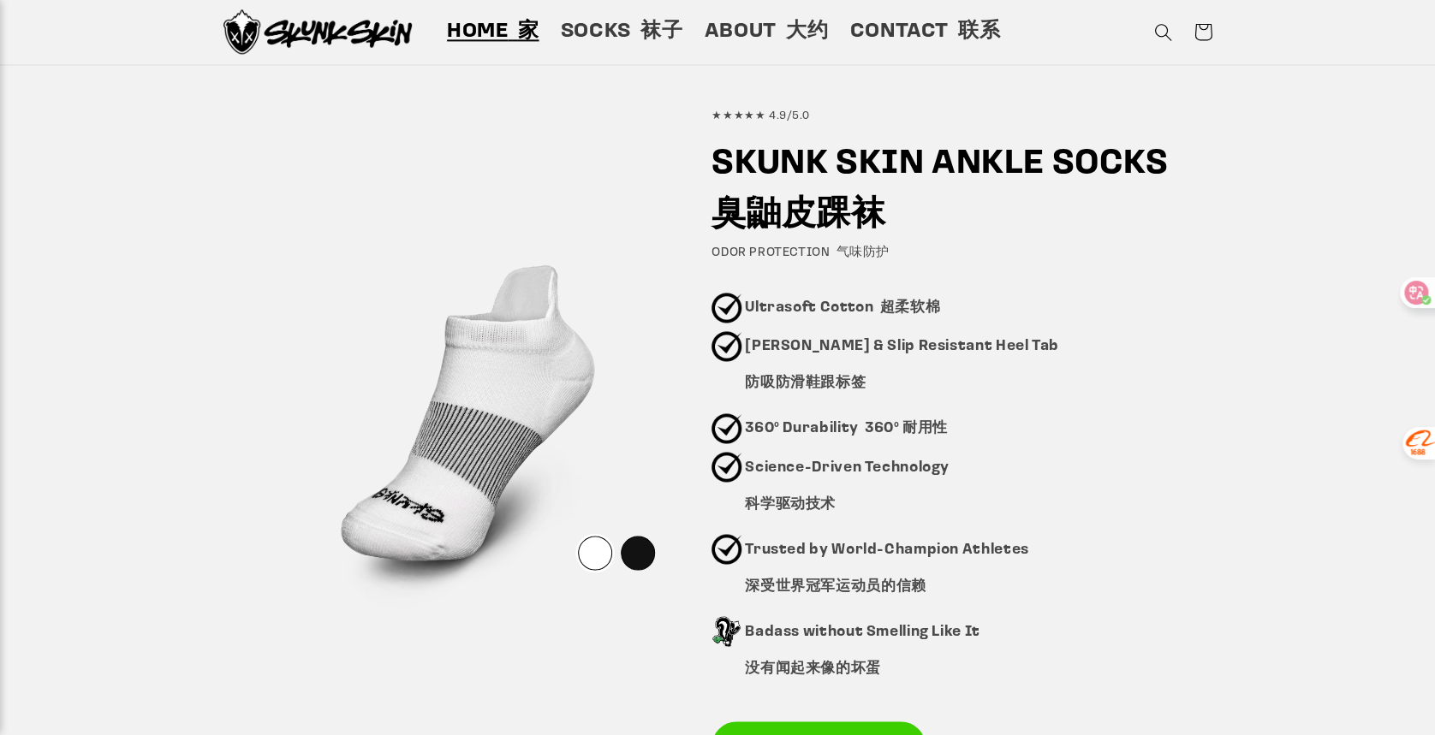
scroll to position [1144, 0]
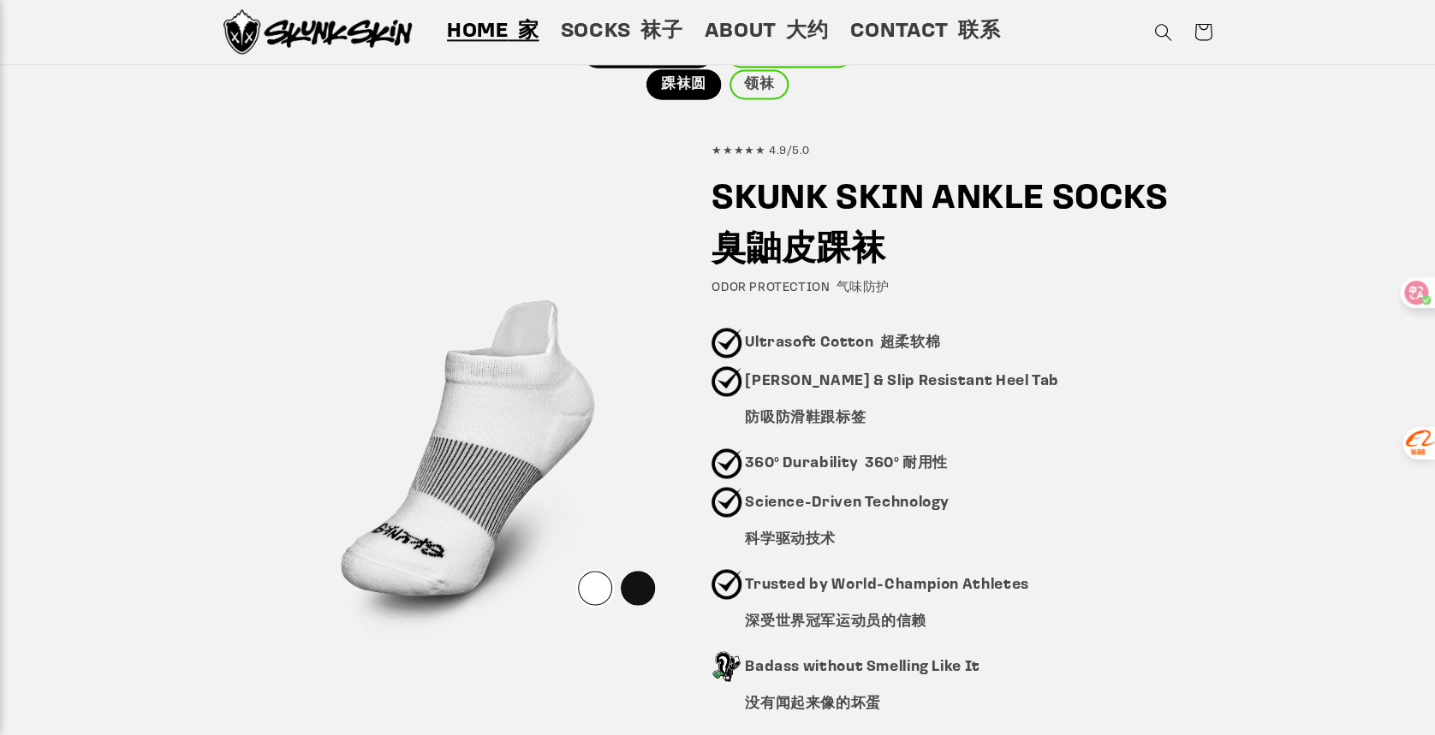
click at [1360, 723] on div "Pick your style Stinky feet are intoxicating & not in a good way... 臭脚令人陶醉，而且不是…" at bounding box center [717, 264] width 1435 height 1225
click at [1294, 431] on div "Pick your style Stinky feet are intoxicating & not in a good way... 臭脚令人陶醉，而且不是…" at bounding box center [717, 264] width 1435 height 1225
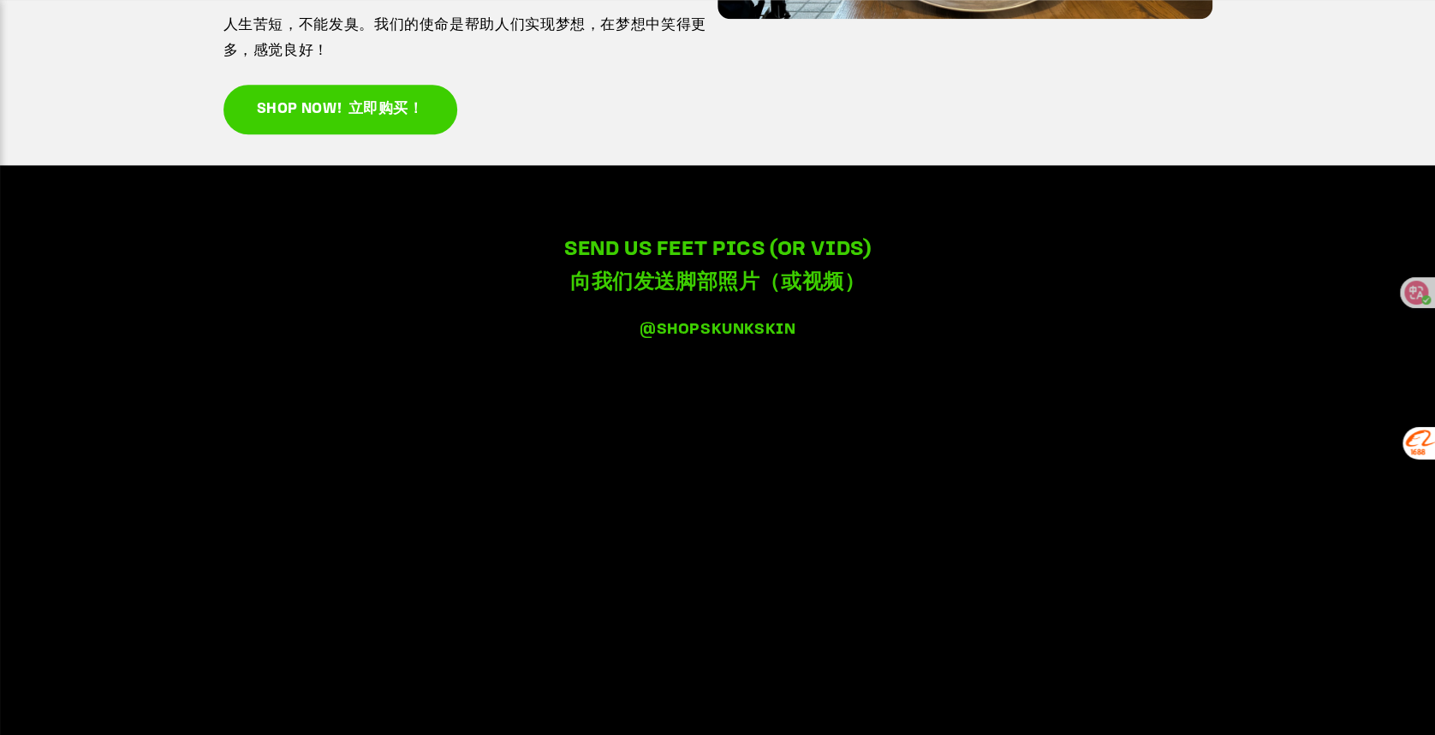
scroll to position [4340, 0]
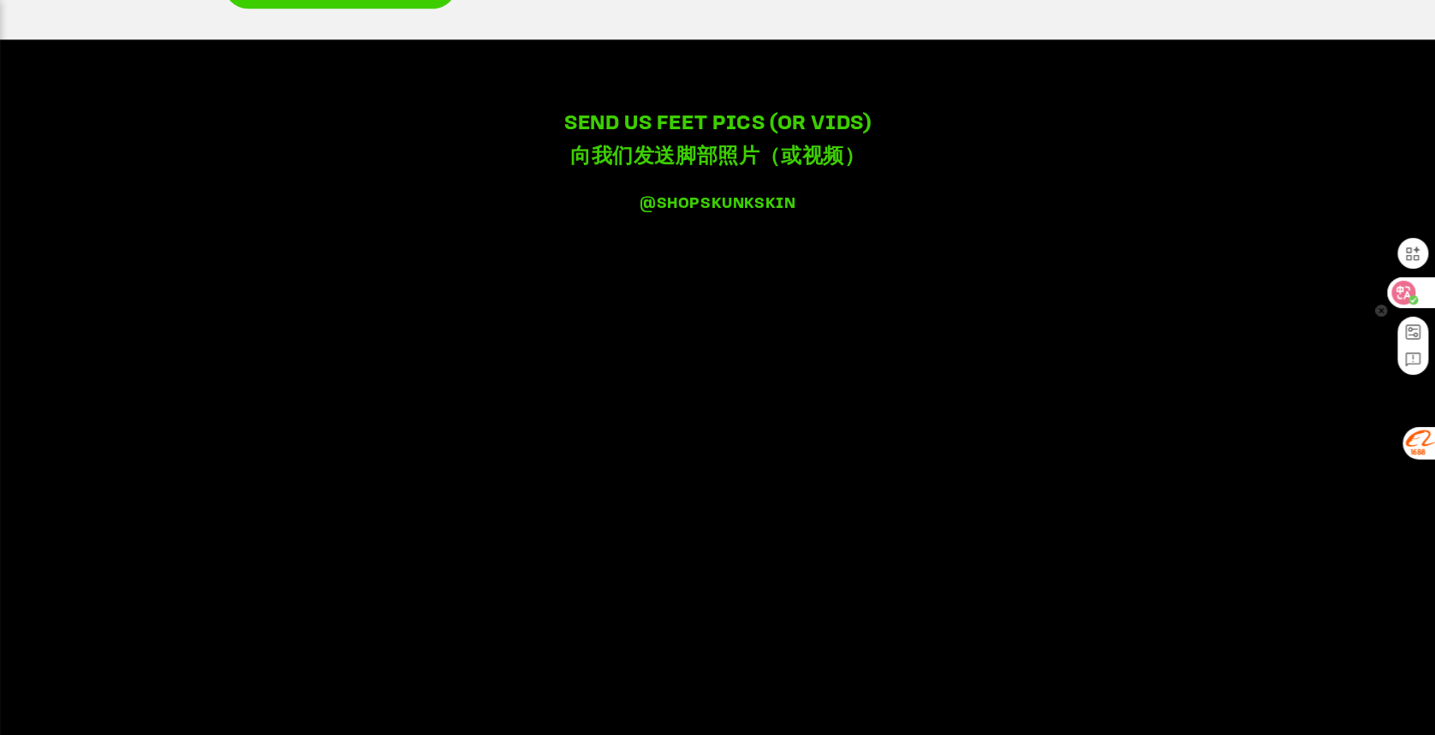
click at [1411, 293] on icon at bounding box center [1403, 292] width 17 height 17
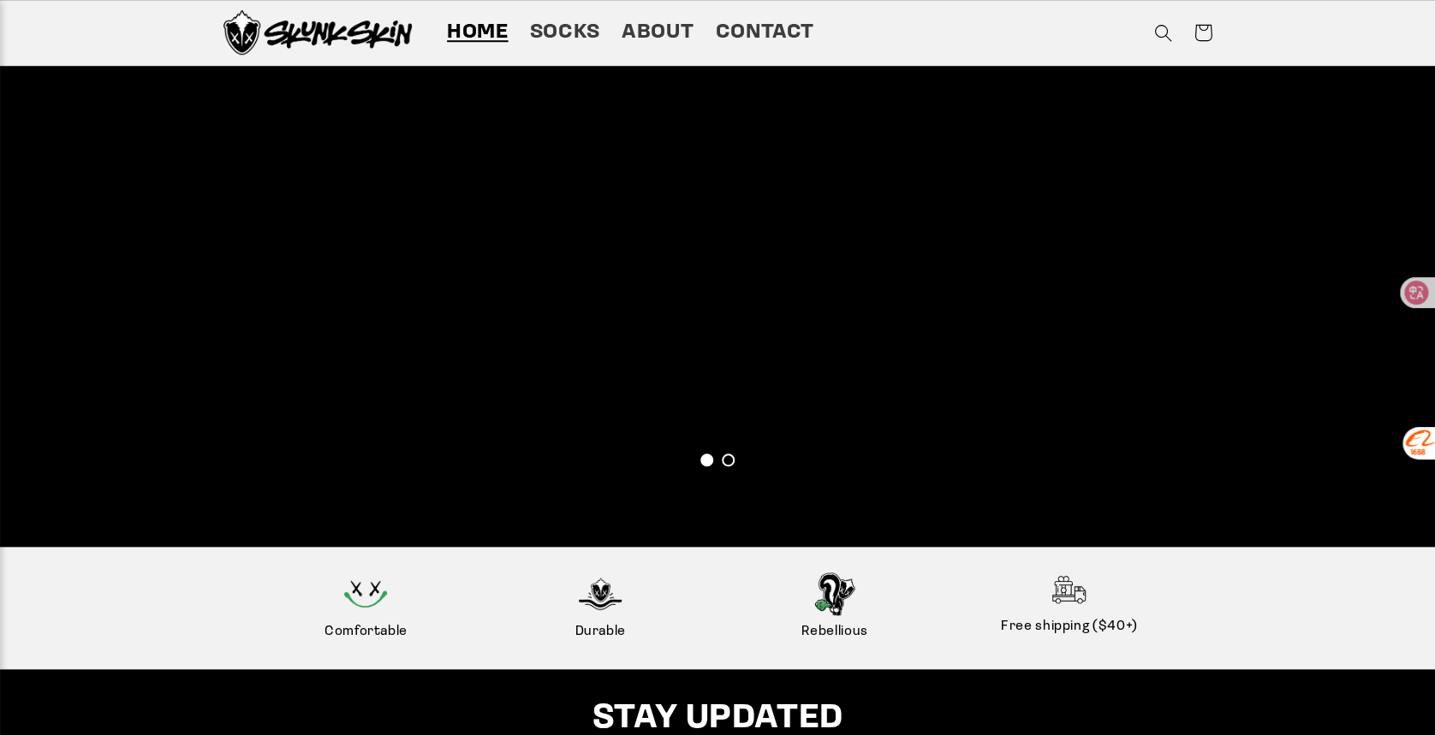
scroll to position [3508, 0]
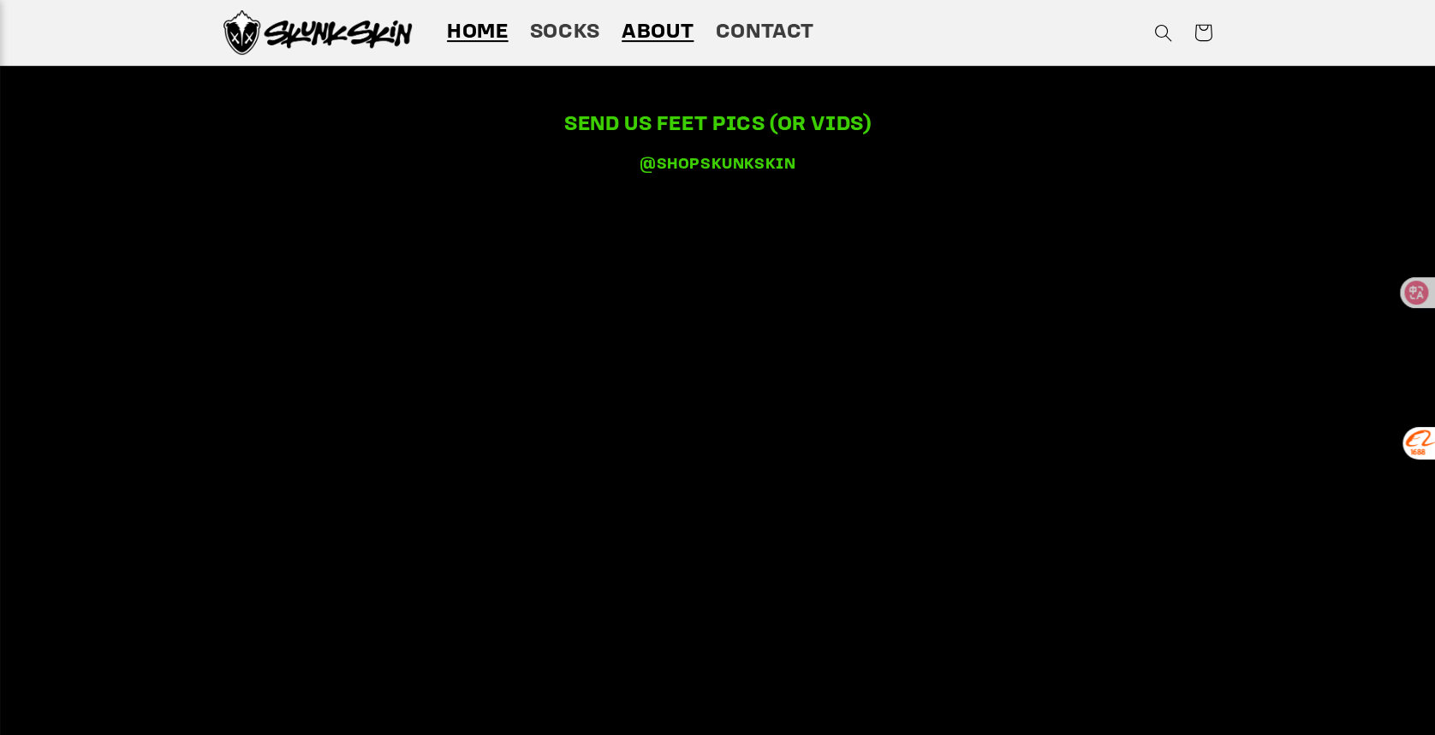
click at [663, 21] on span "About" at bounding box center [658, 33] width 72 height 27
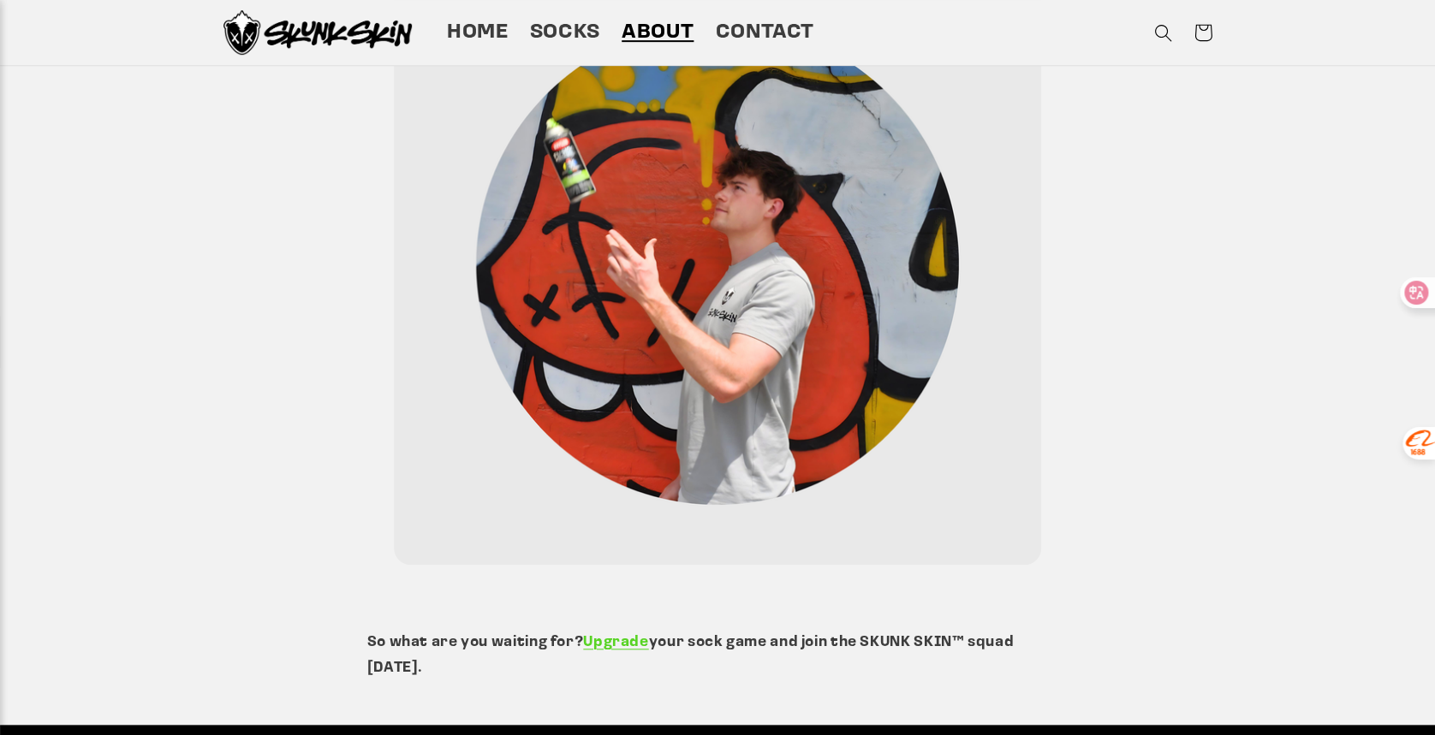
scroll to position [3049, 0]
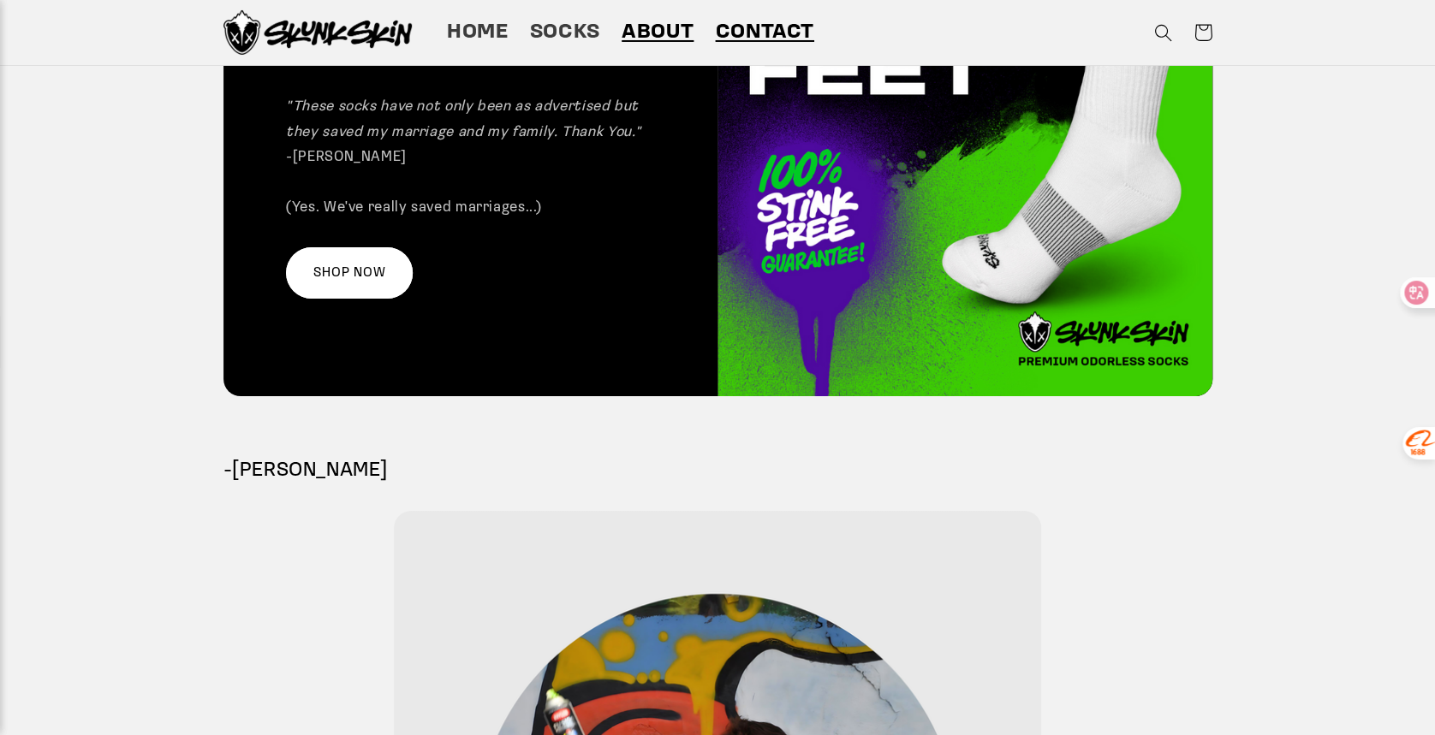
click at [743, 23] on span "Contact" at bounding box center [764, 33] width 98 height 27
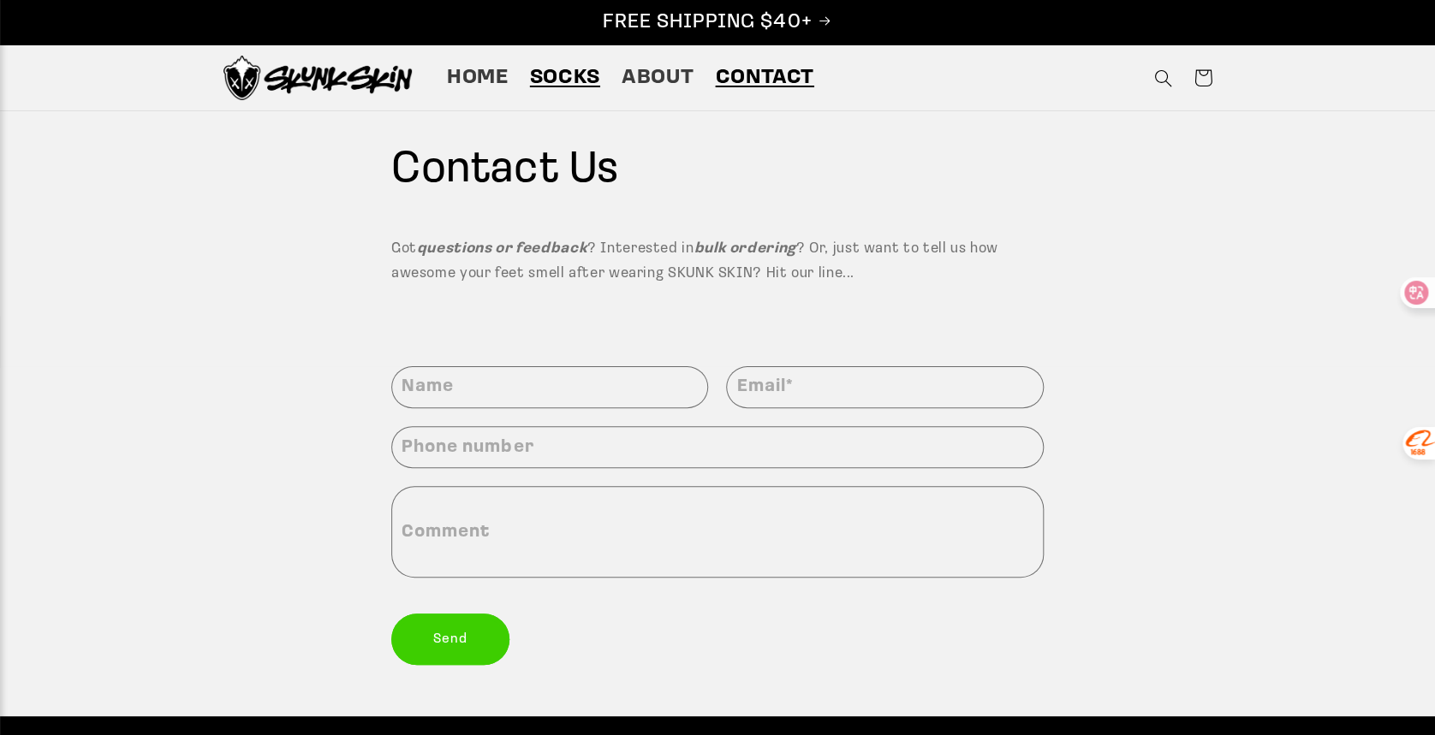
click at [566, 74] on span "Socks" at bounding box center [565, 78] width 70 height 27
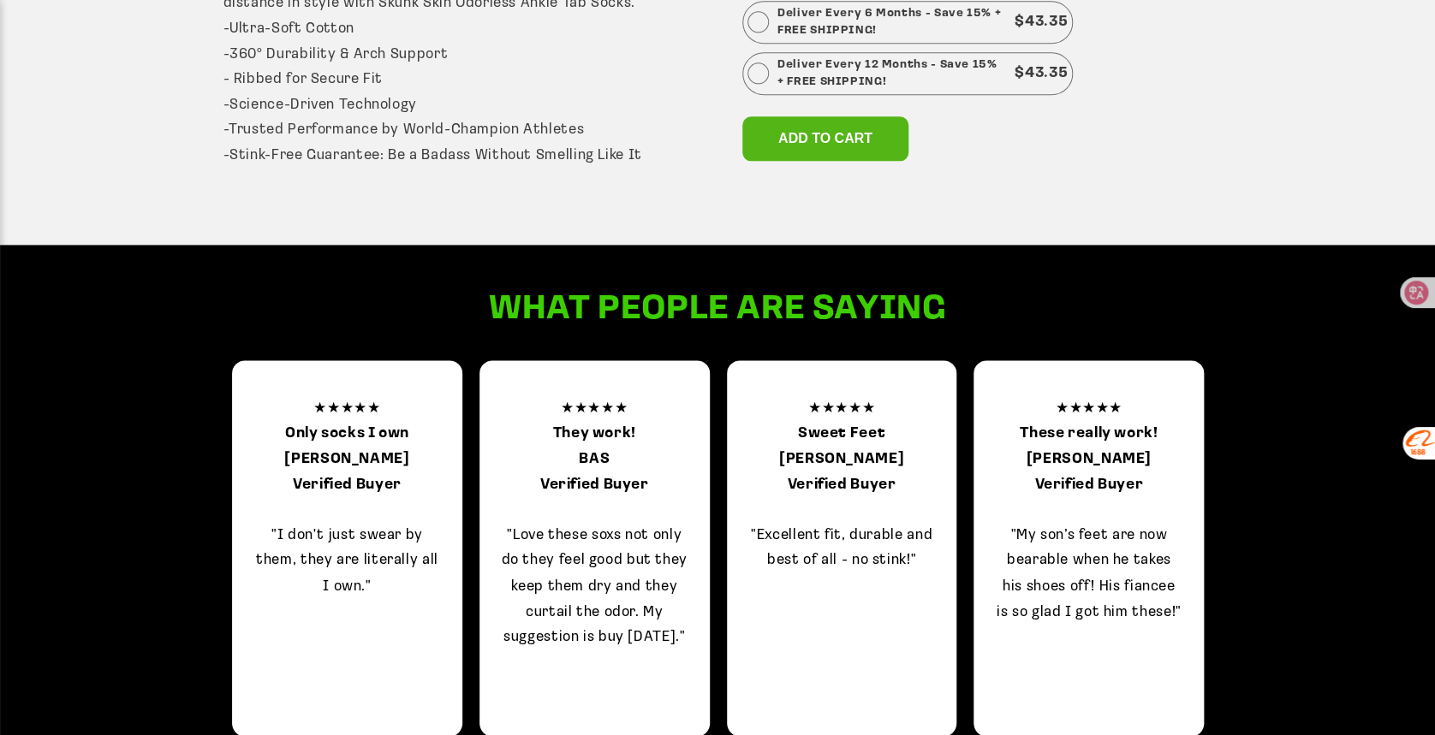
scroll to position [1645, 0]
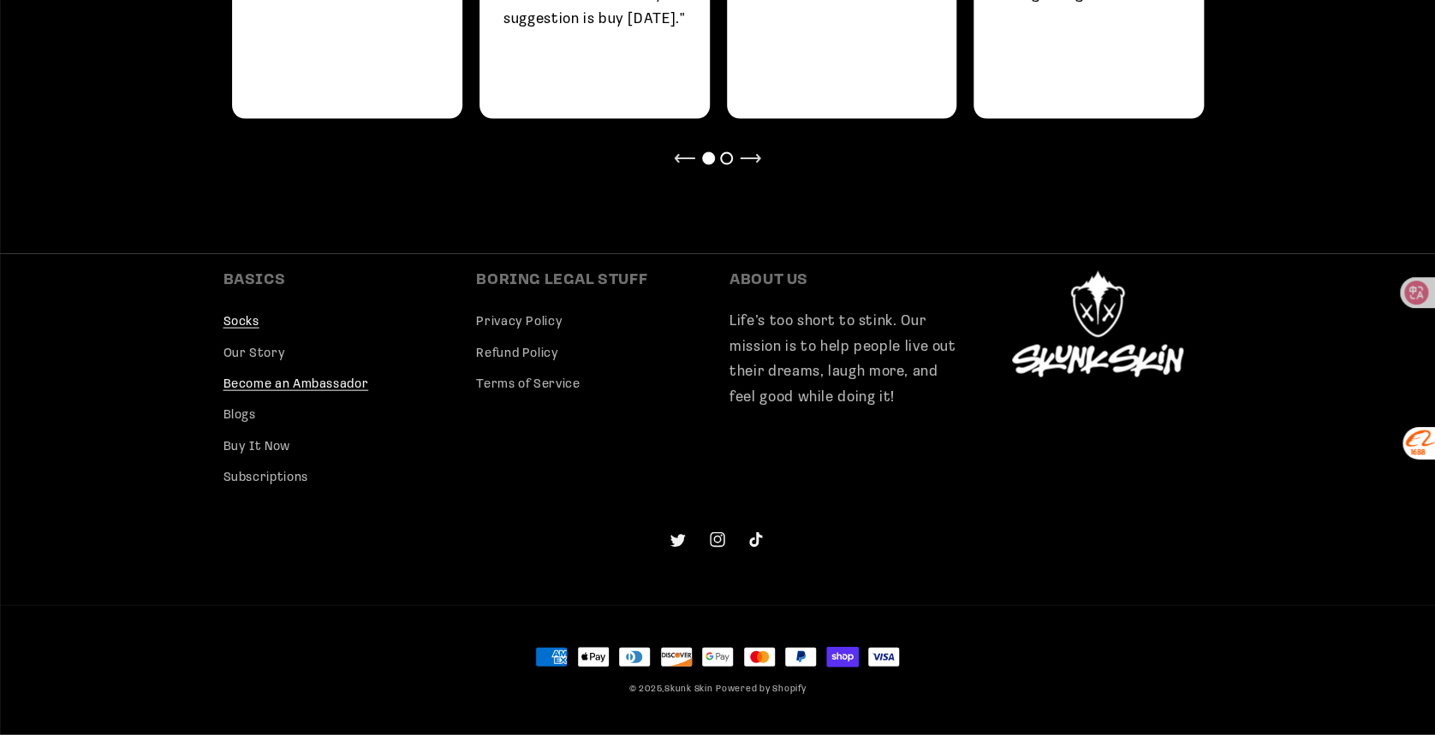
click at [336, 384] on link "Become an Ambassador" at bounding box center [296, 385] width 146 height 31
